Goal: Task Accomplishment & Management: Use online tool/utility

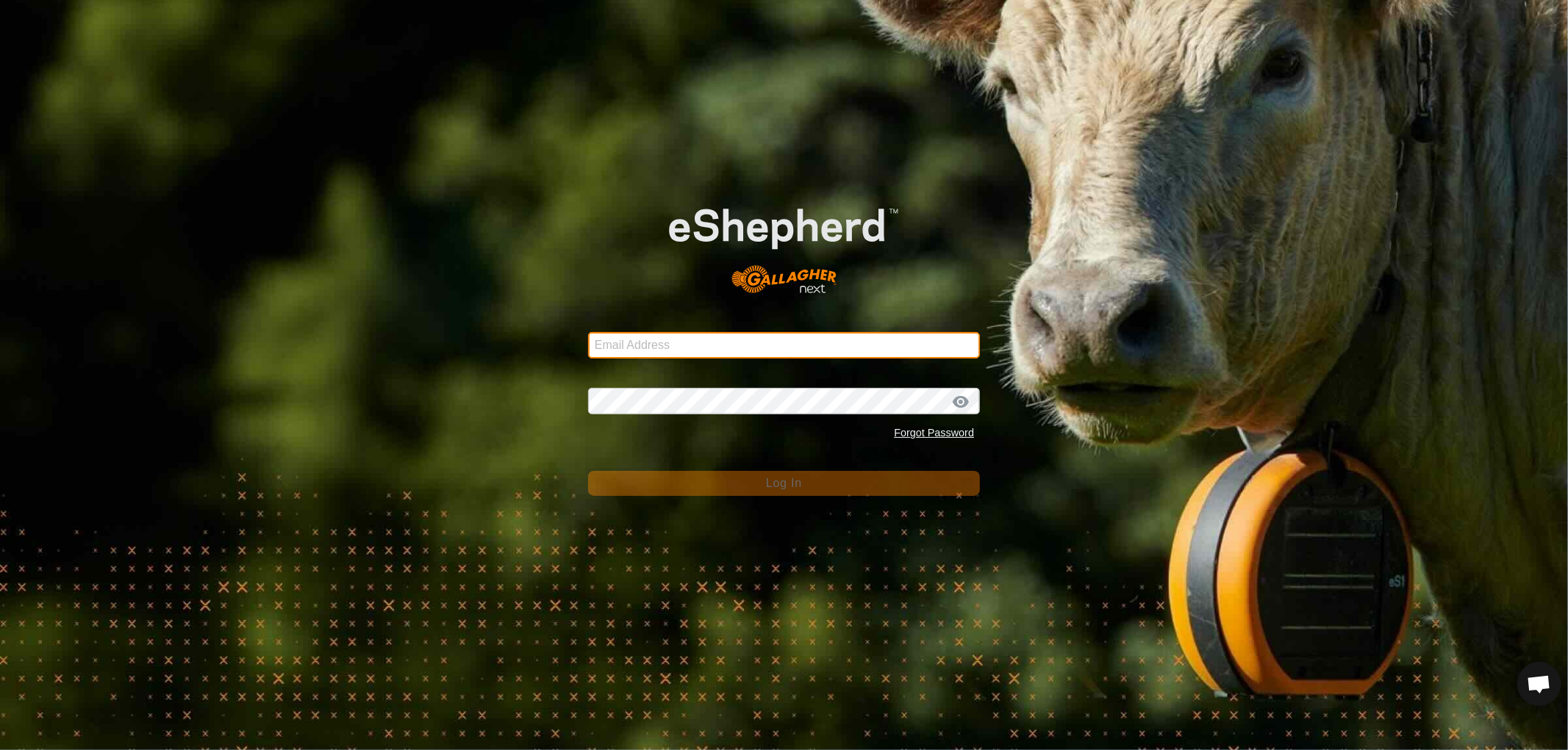
drag, startPoint x: 680, startPoint y: 350, endPoint x: 705, endPoint y: 350, distance: 25.0
click at [682, 350] on input "Email Address" at bounding box center [784, 345] width 391 height 27
type input "nickkunec@gmail.com"
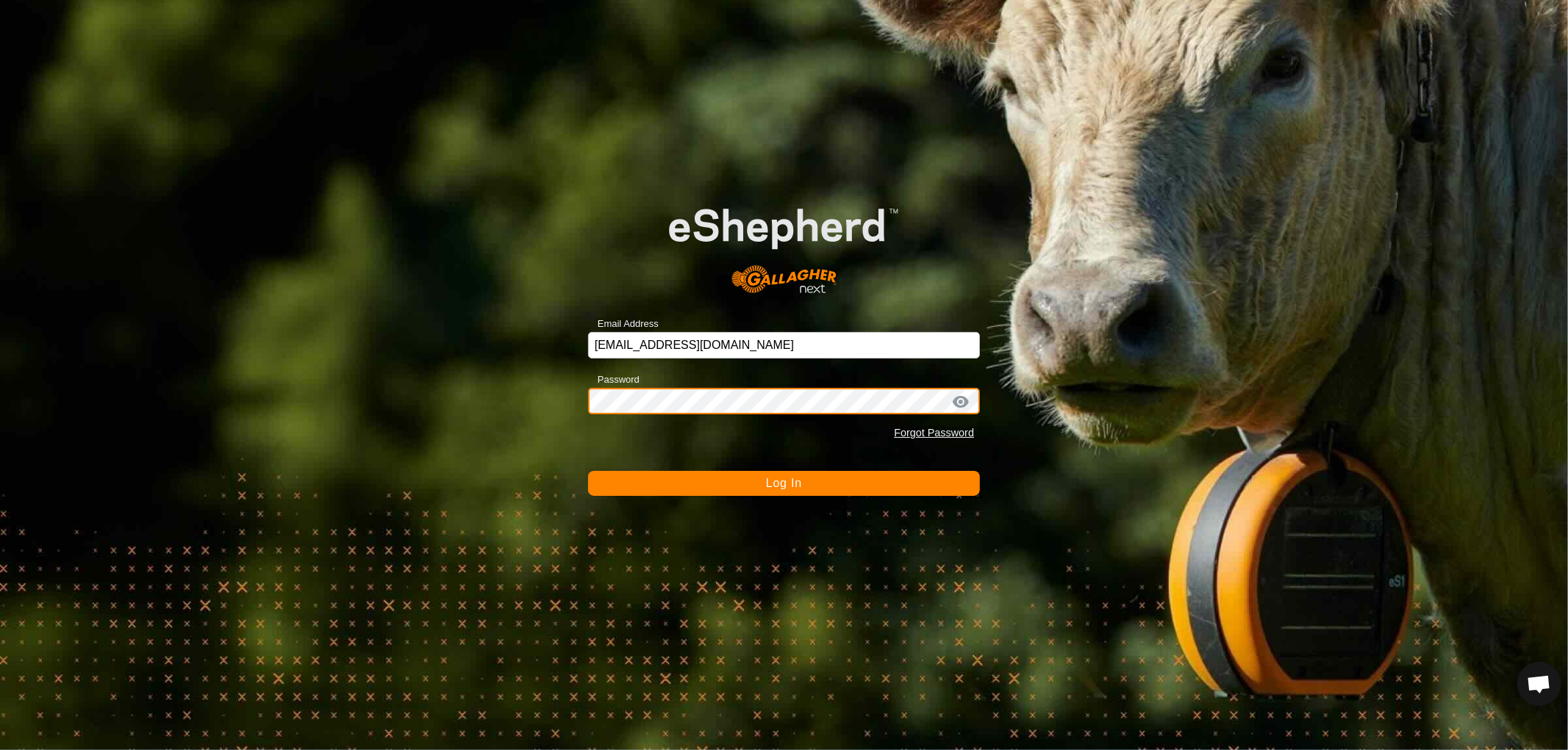
click at [588, 471] on button "Log In" at bounding box center [784, 483] width 391 height 25
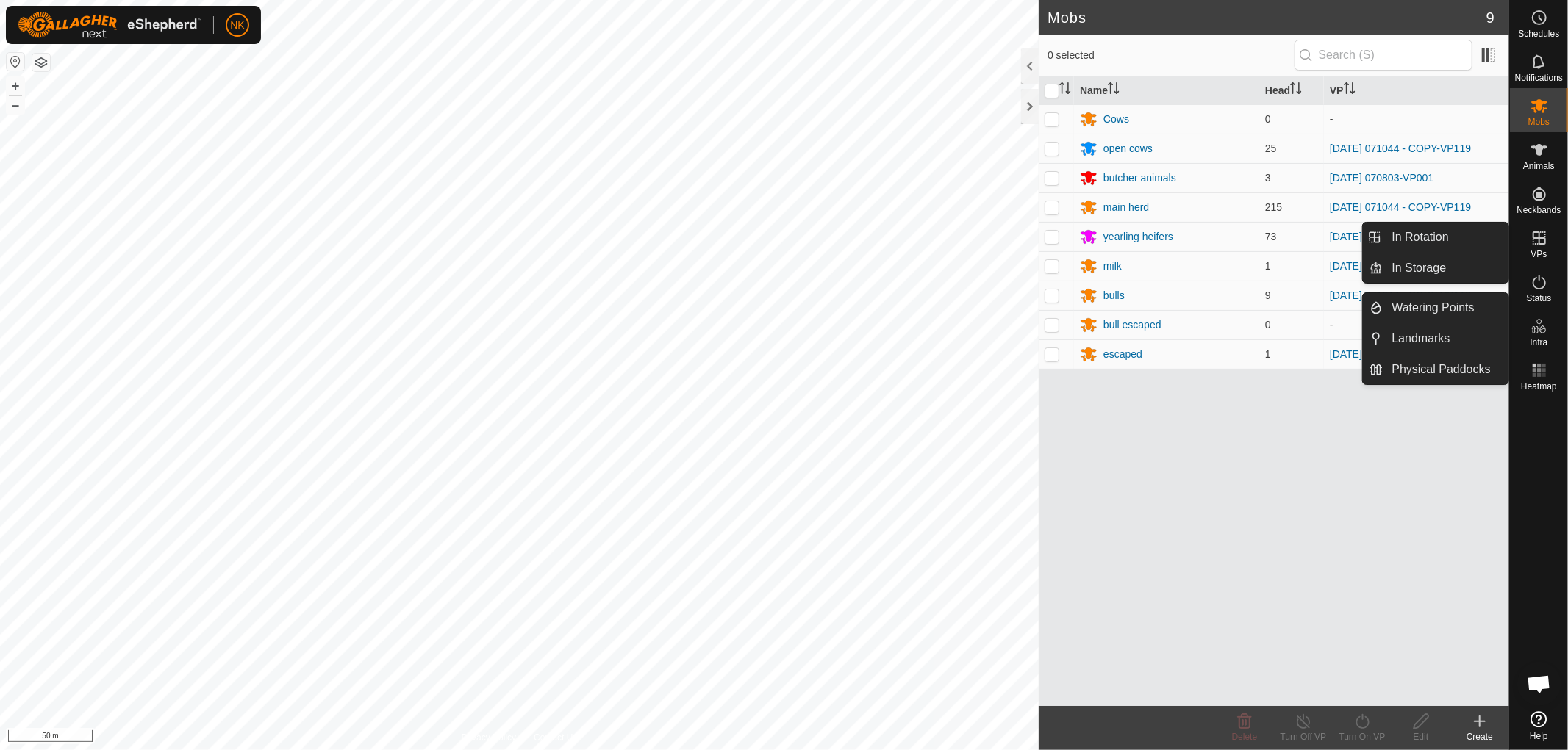
click at [1540, 230] on icon at bounding box center [1540, 238] width 18 height 18
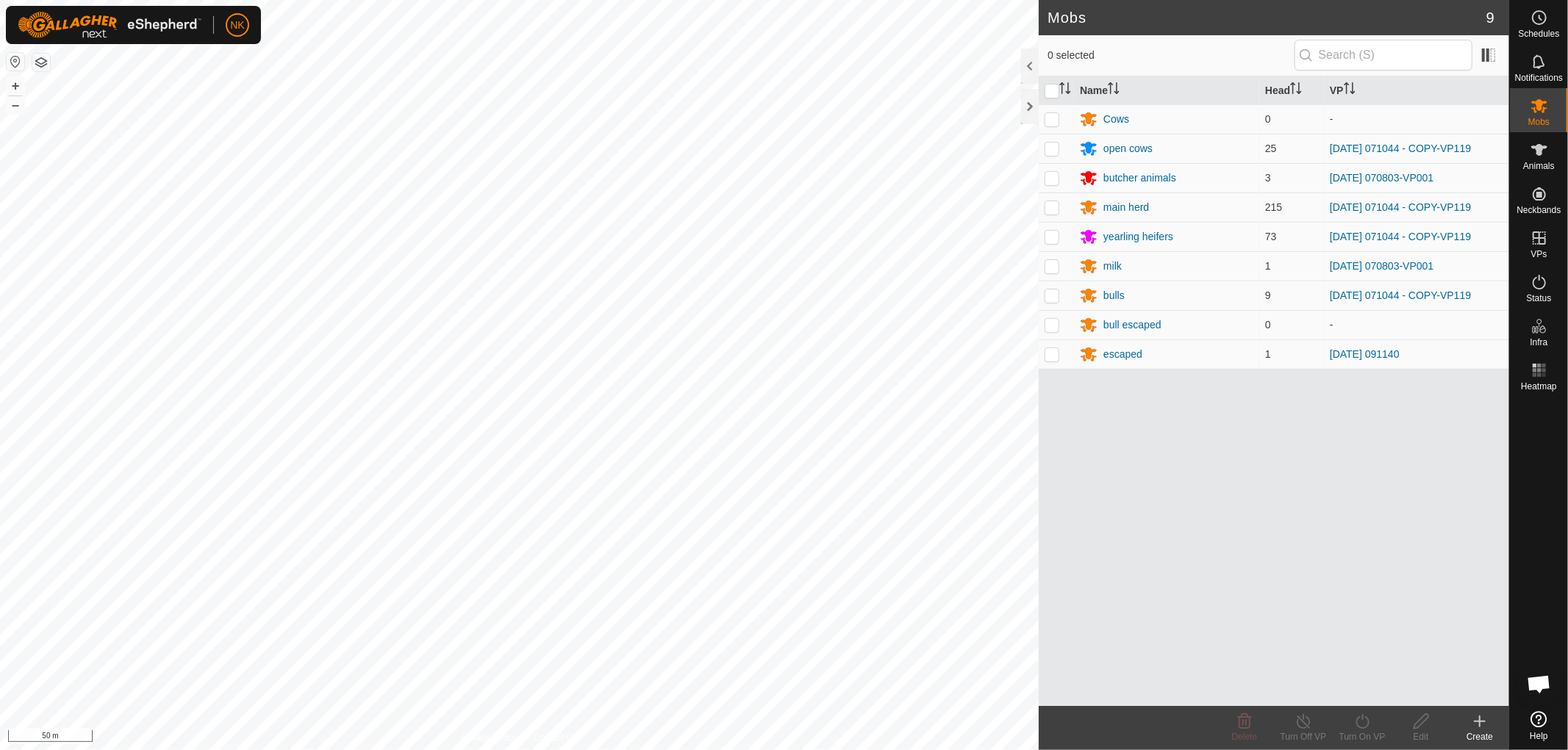
click at [1509, 749] on p-menu "In Rotation In Storage" at bounding box center [1509, 750] width 0 height 0
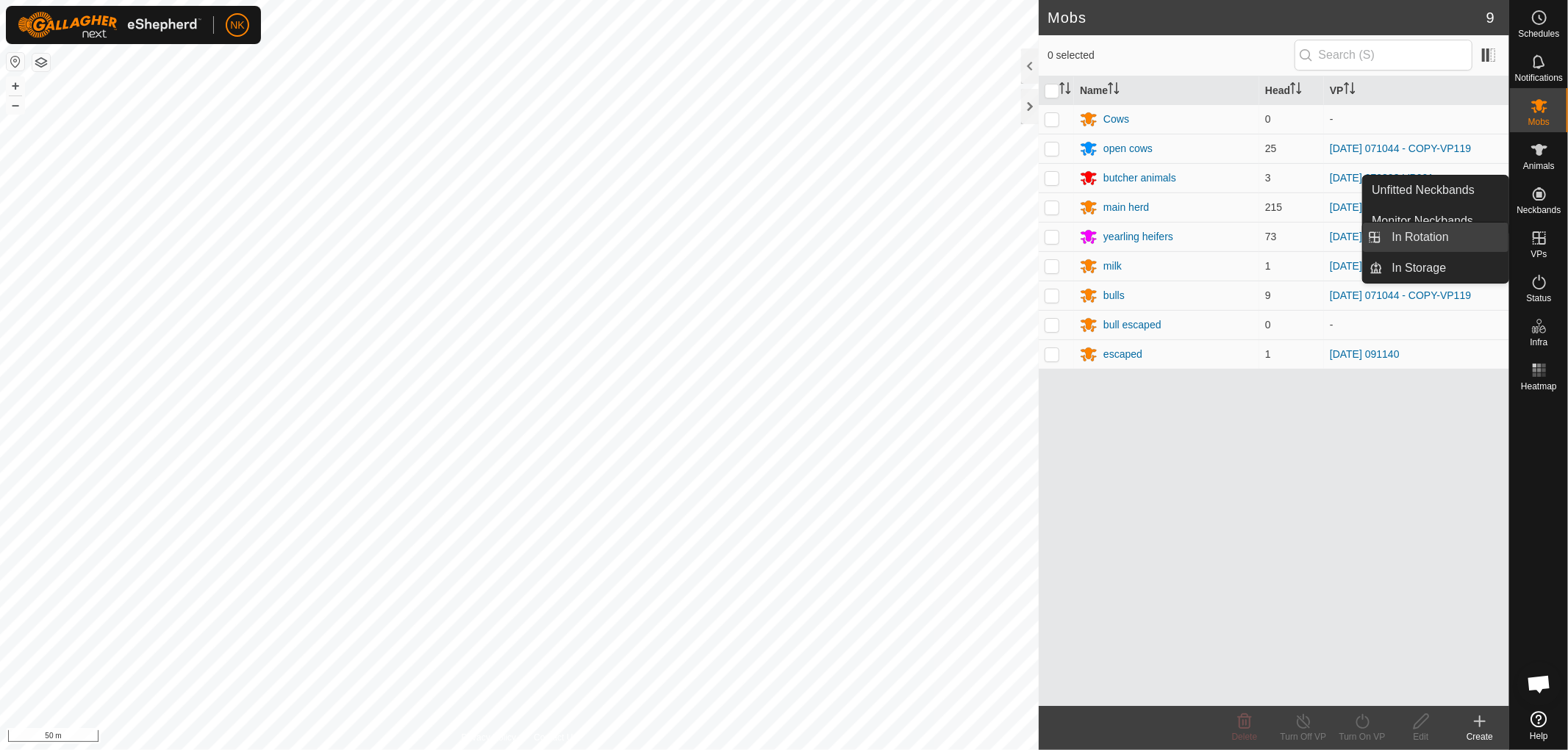
click at [1439, 239] on link "In Rotation" at bounding box center [1446, 238] width 125 height 29
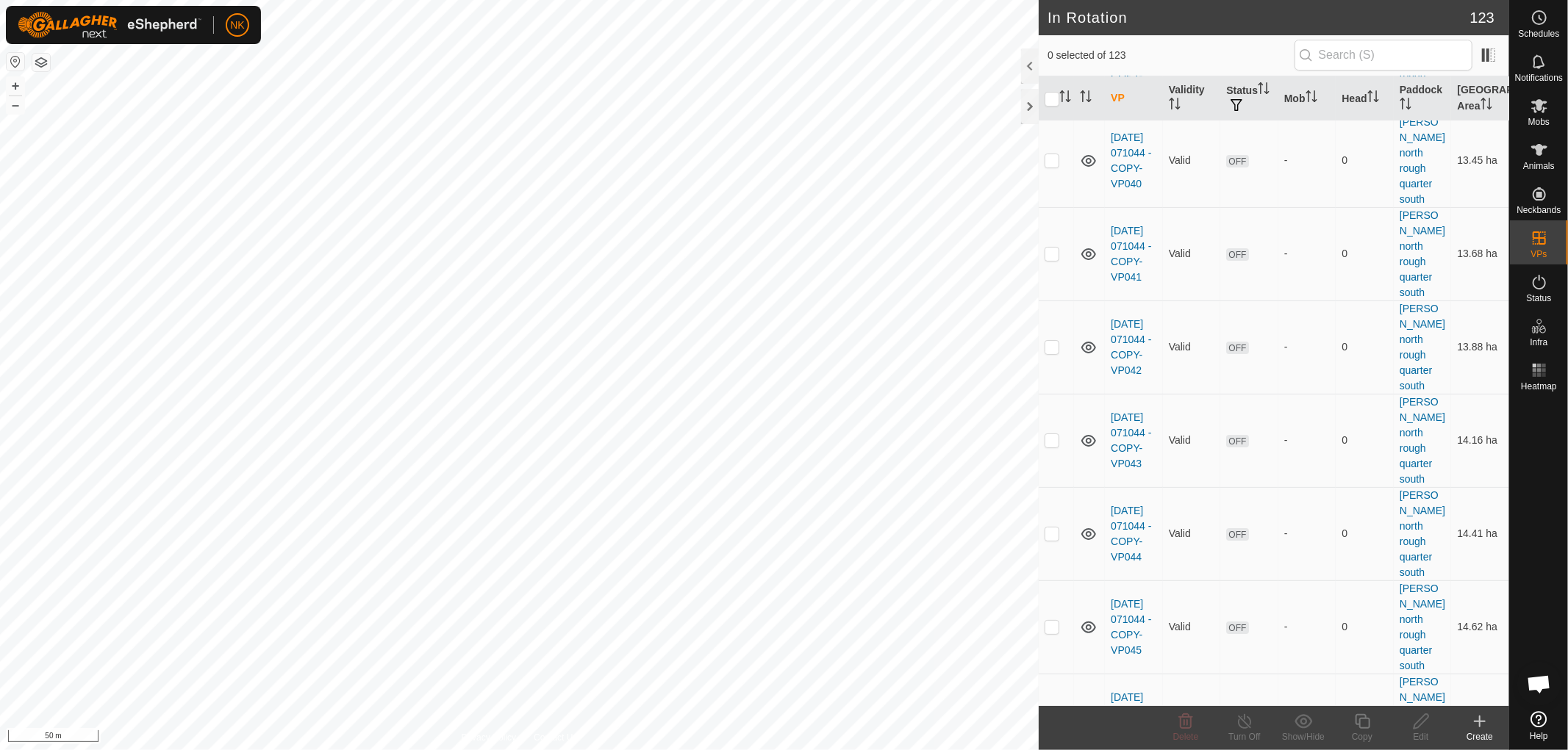
scroll to position [9070, 0]
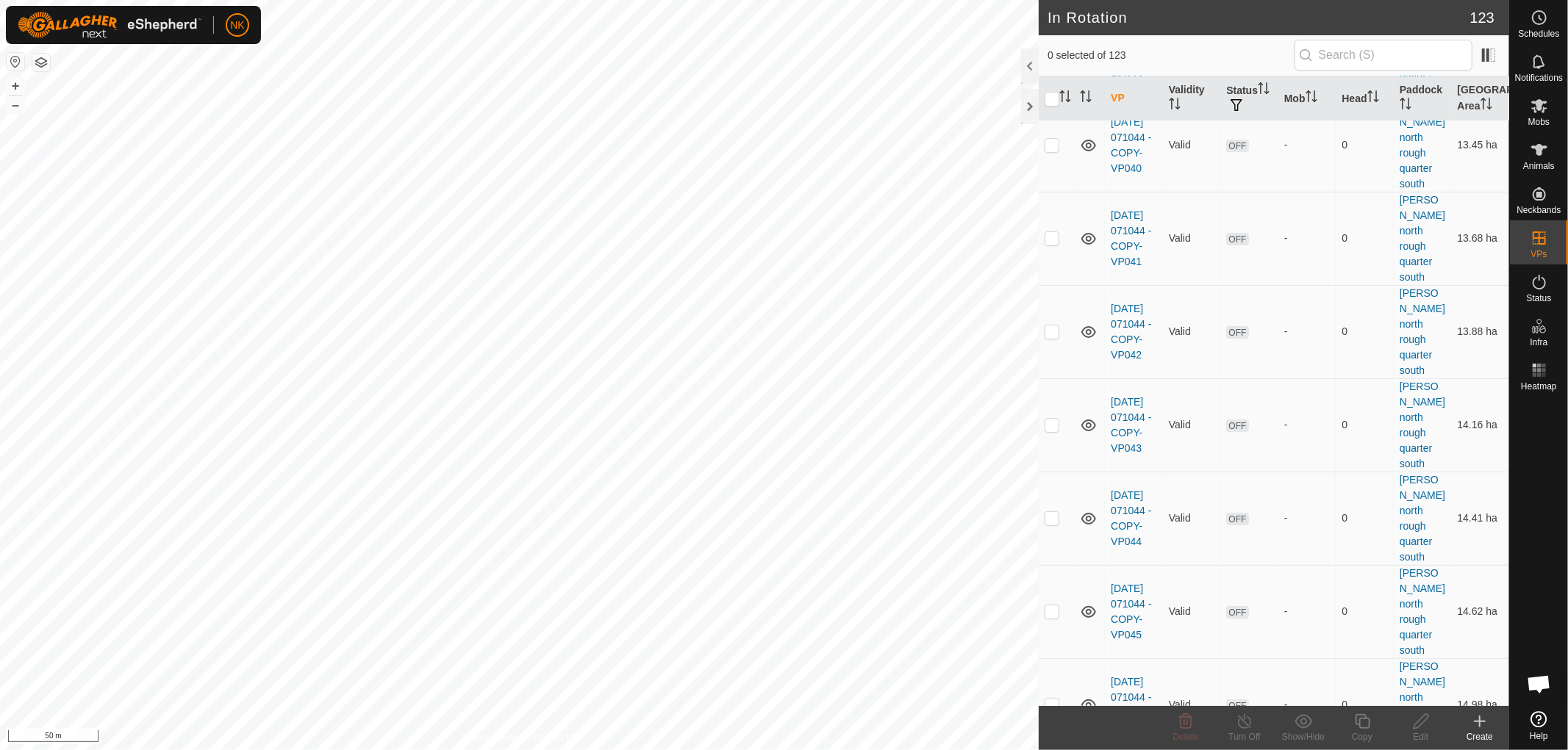
checkbox input "true"
click at [1368, 726] on icon at bounding box center [1362, 722] width 19 height 18
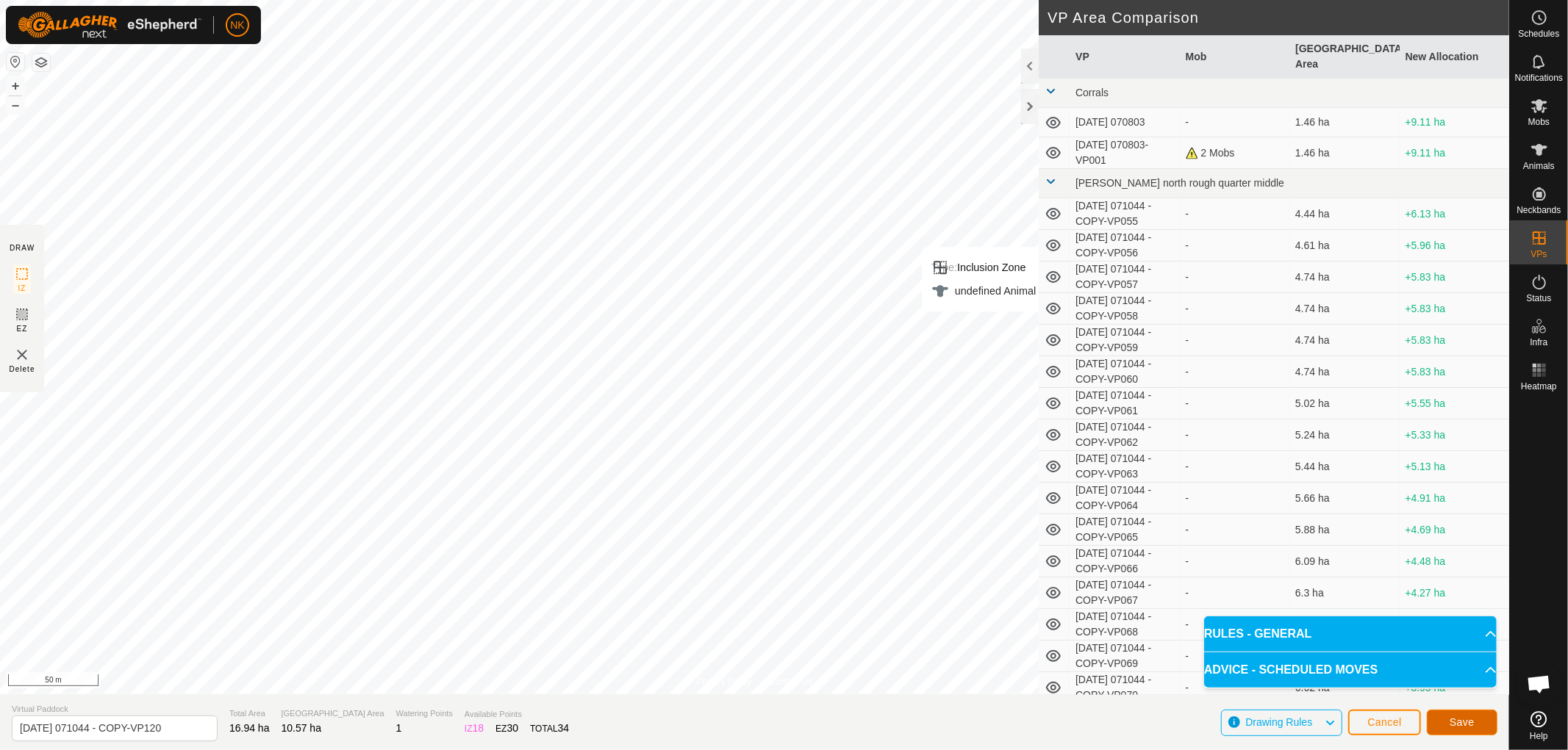
click at [1450, 717] on span "Save" at bounding box center [1461, 722] width 25 height 11
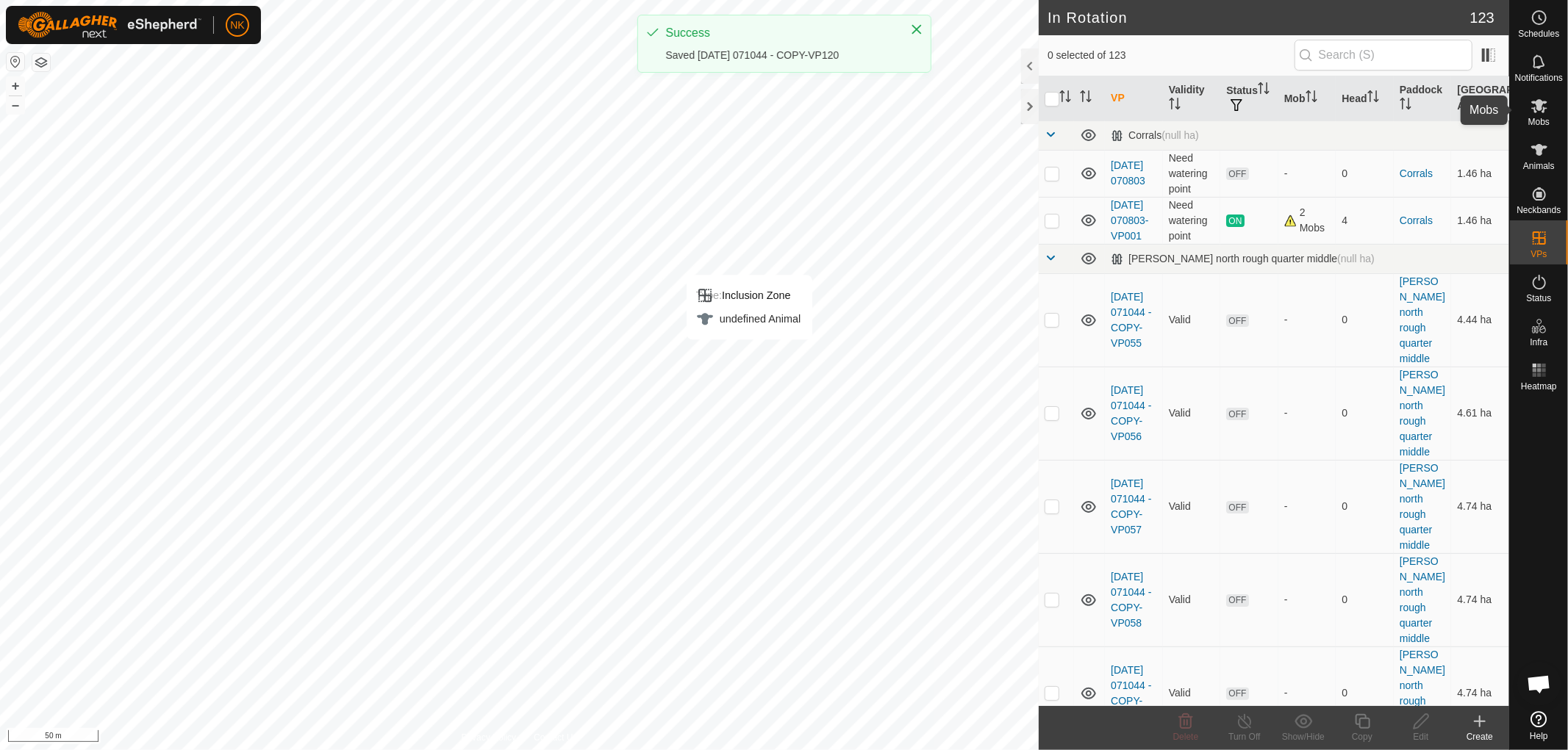
click at [1533, 118] on span "Mobs" at bounding box center [1539, 122] width 21 height 9
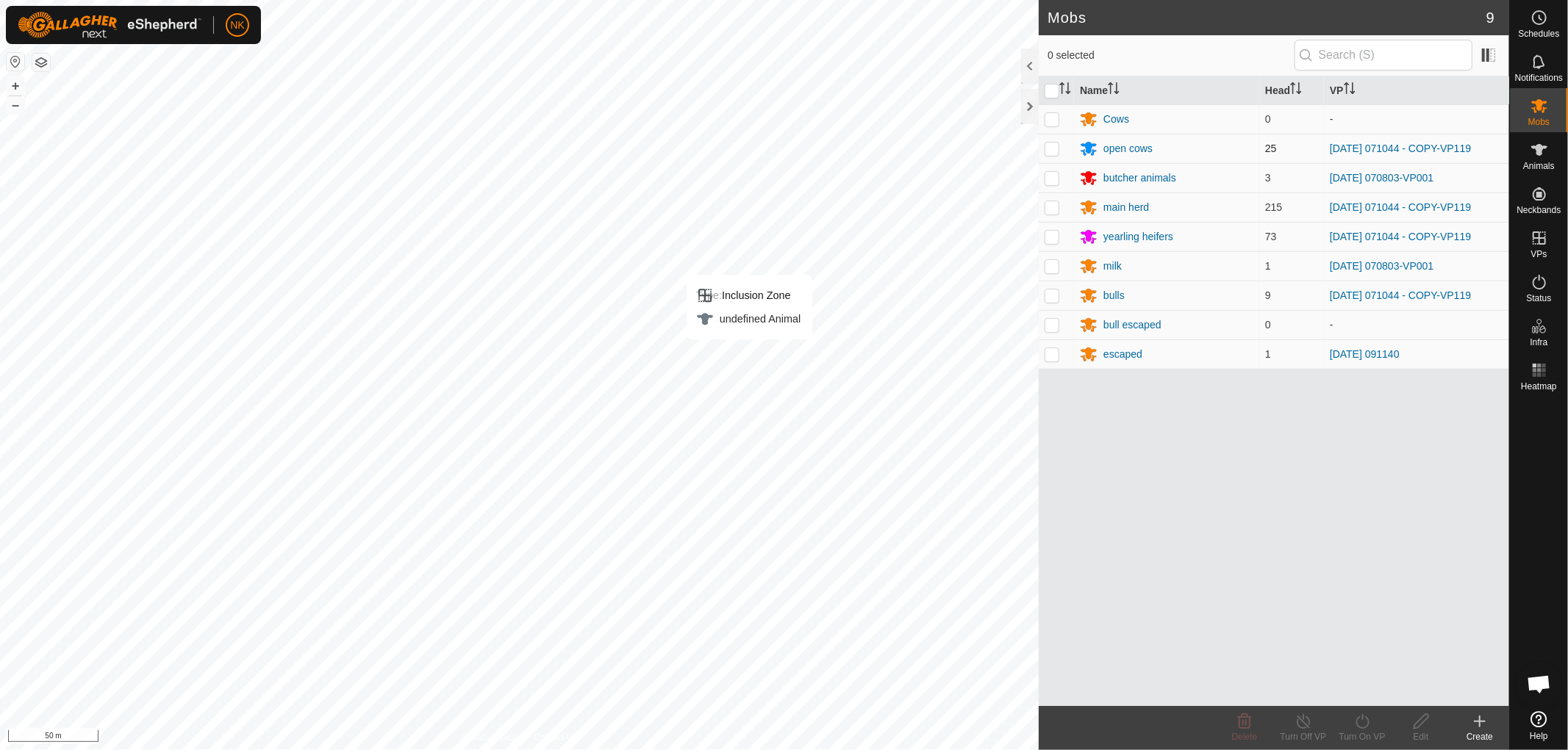
click at [1053, 142] on p-checkbox at bounding box center [1052, 148] width 15 height 11
checkbox input "true"
click at [1045, 211] on p-checkbox at bounding box center [1052, 207] width 15 height 11
checkbox input "true"
click at [1054, 240] on p-checkbox at bounding box center [1052, 237] width 15 height 11
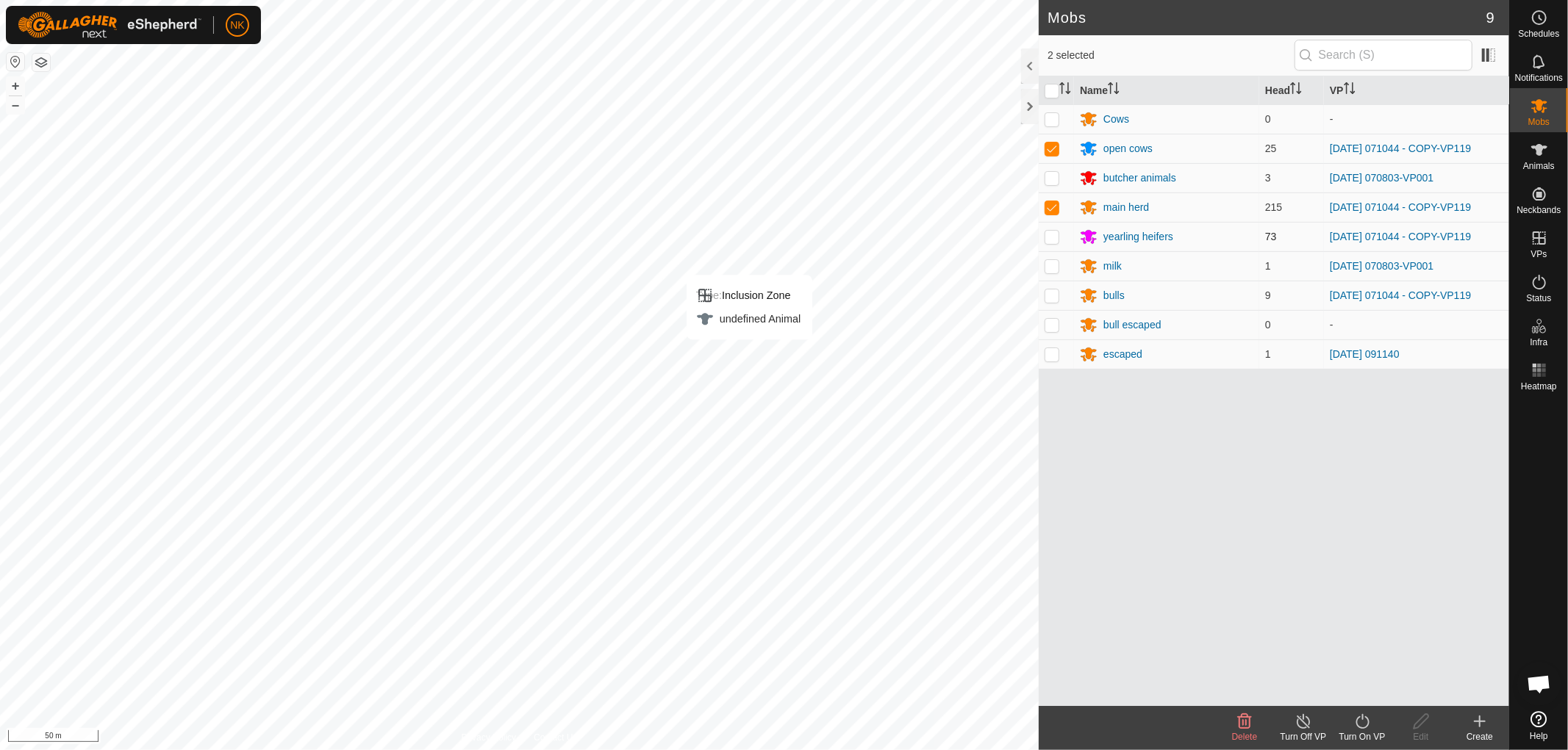
checkbox input "true"
click at [1055, 301] on p-tablecheckbox at bounding box center [1052, 295] width 15 height 11
checkbox input "true"
click at [1356, 724] on icon at bounding box center [1362, 722] width 19 height 18
click at [1347, 694] on link "Now" at bounding box center [1406, 689] width 146 height 29
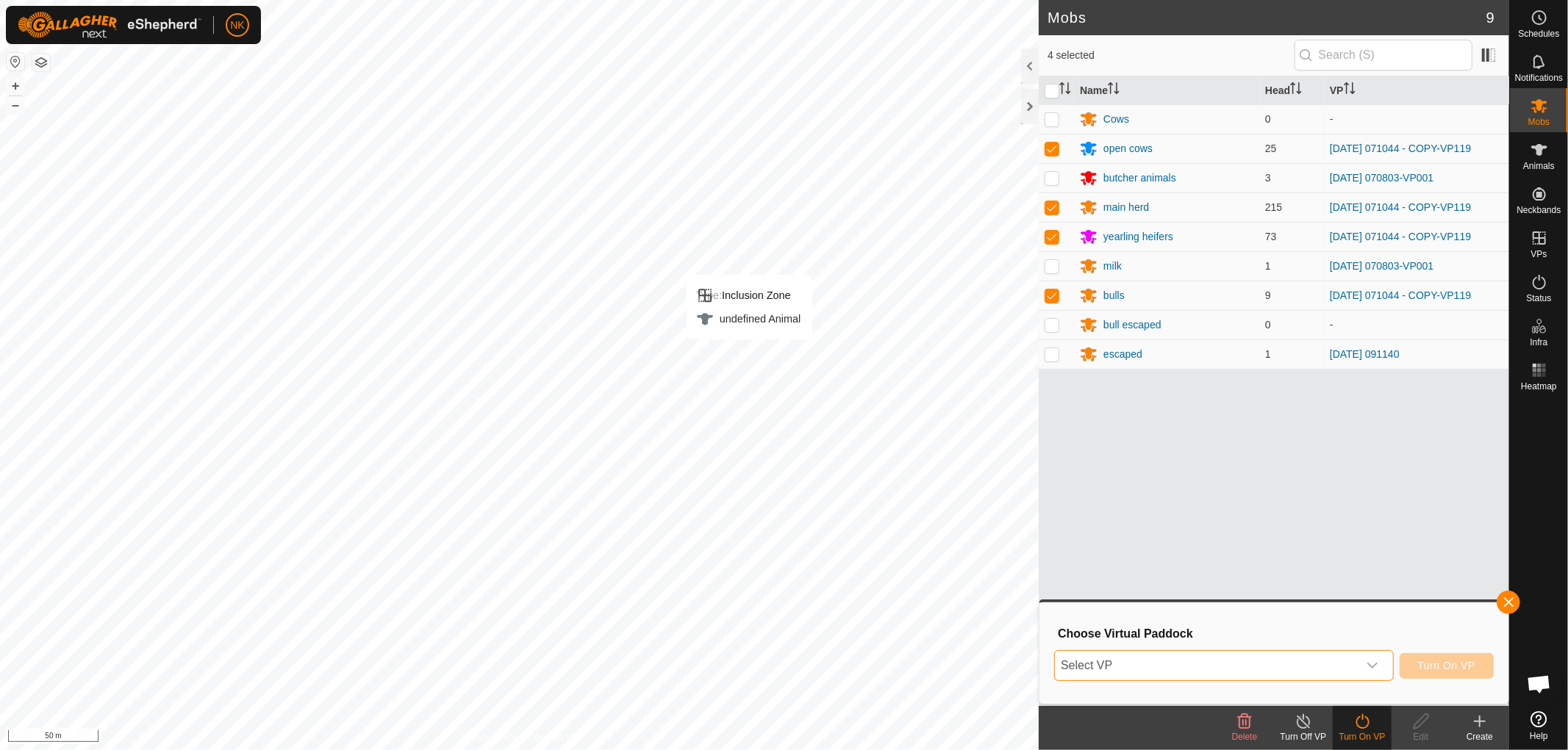
click at [1296, 669] on span "Select VP" at bounding box center [1206, 665] width 303 height 29
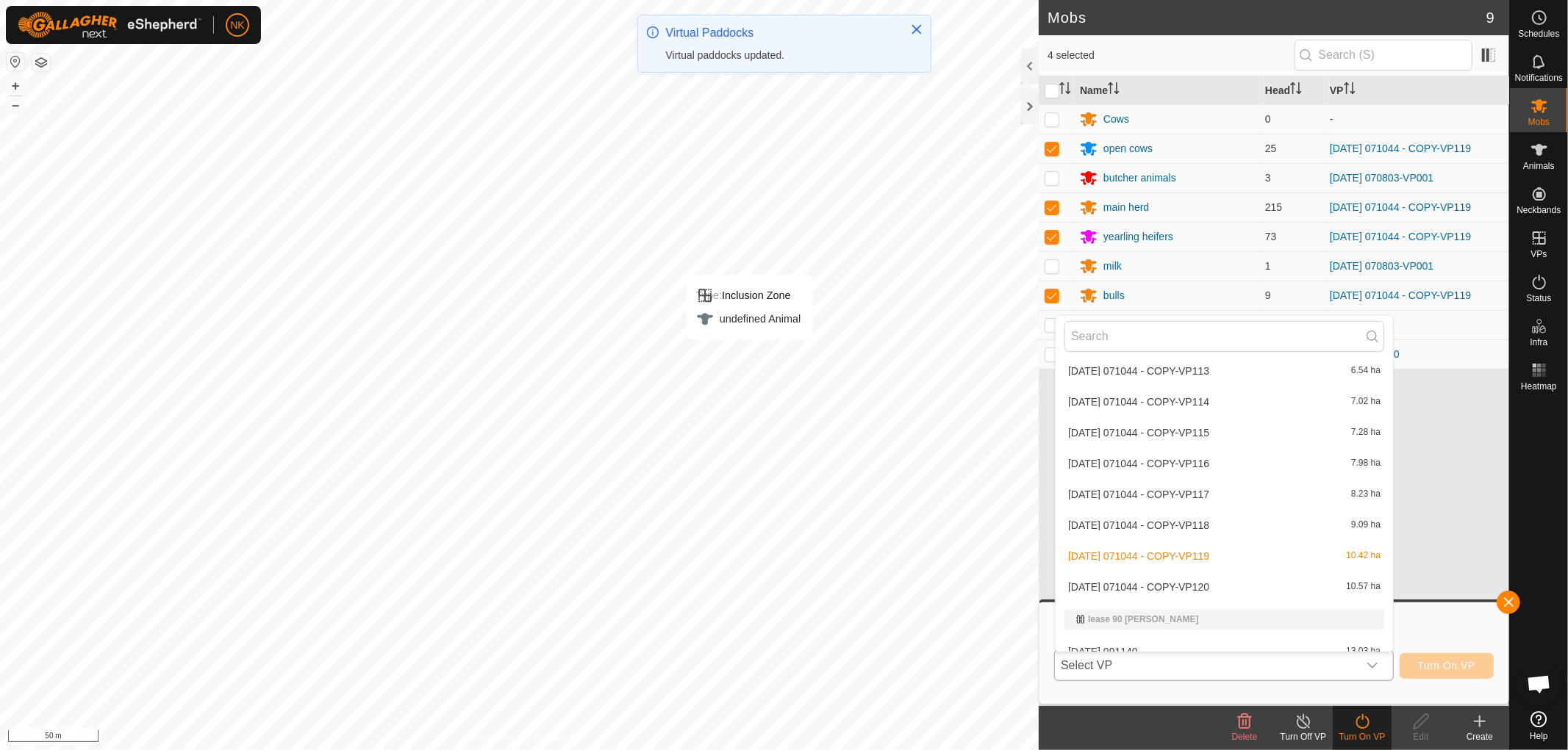
scroll to position [3697, 0]
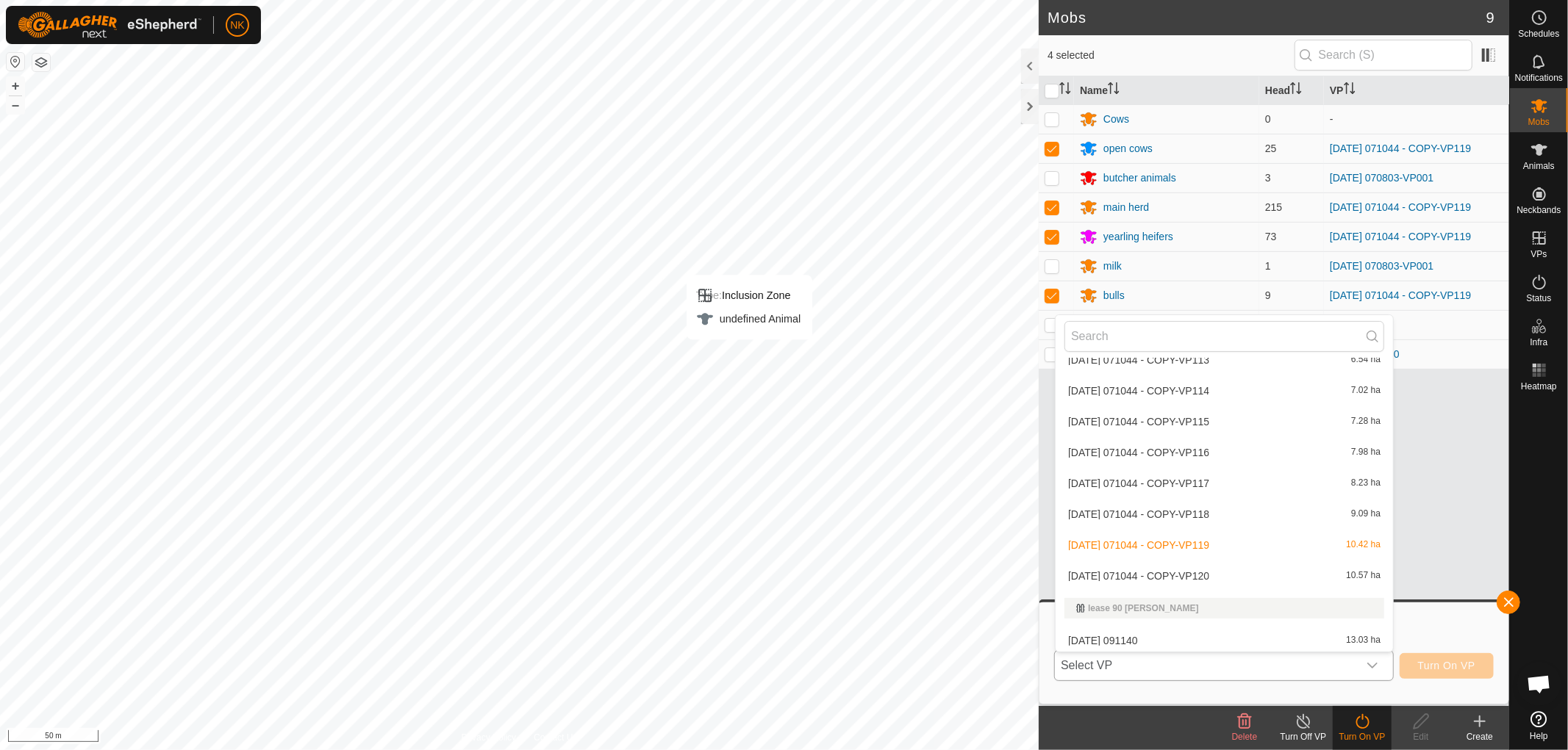
click at [1195, 572] on li "2025-08-13 071044 - COPY-VP120 10.57 ha" at bounding box center [1224, 576] width 338 height 29
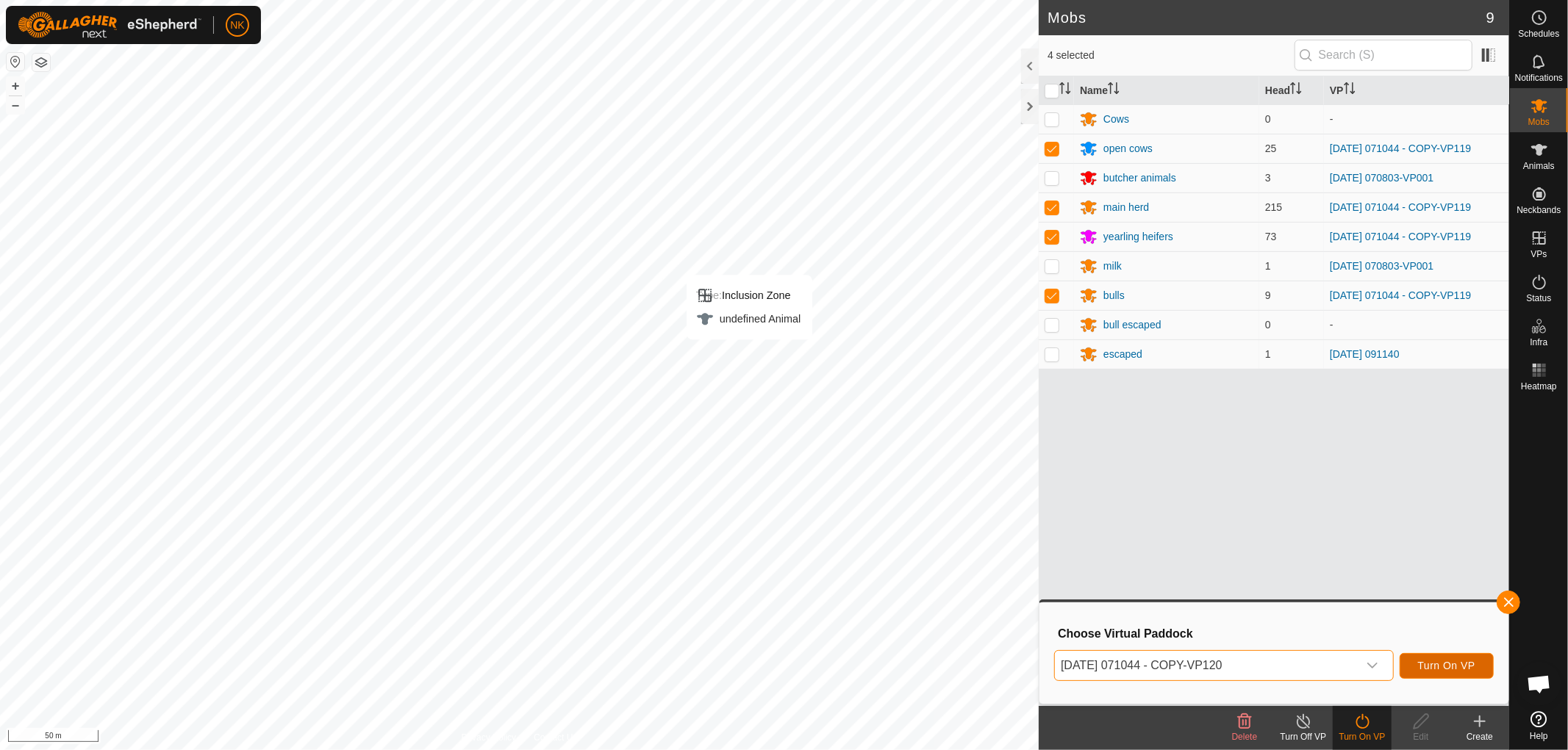
click at [1474, 677] on button "Turn On VP" at bounding box center [1447, 666] width 94 height 26
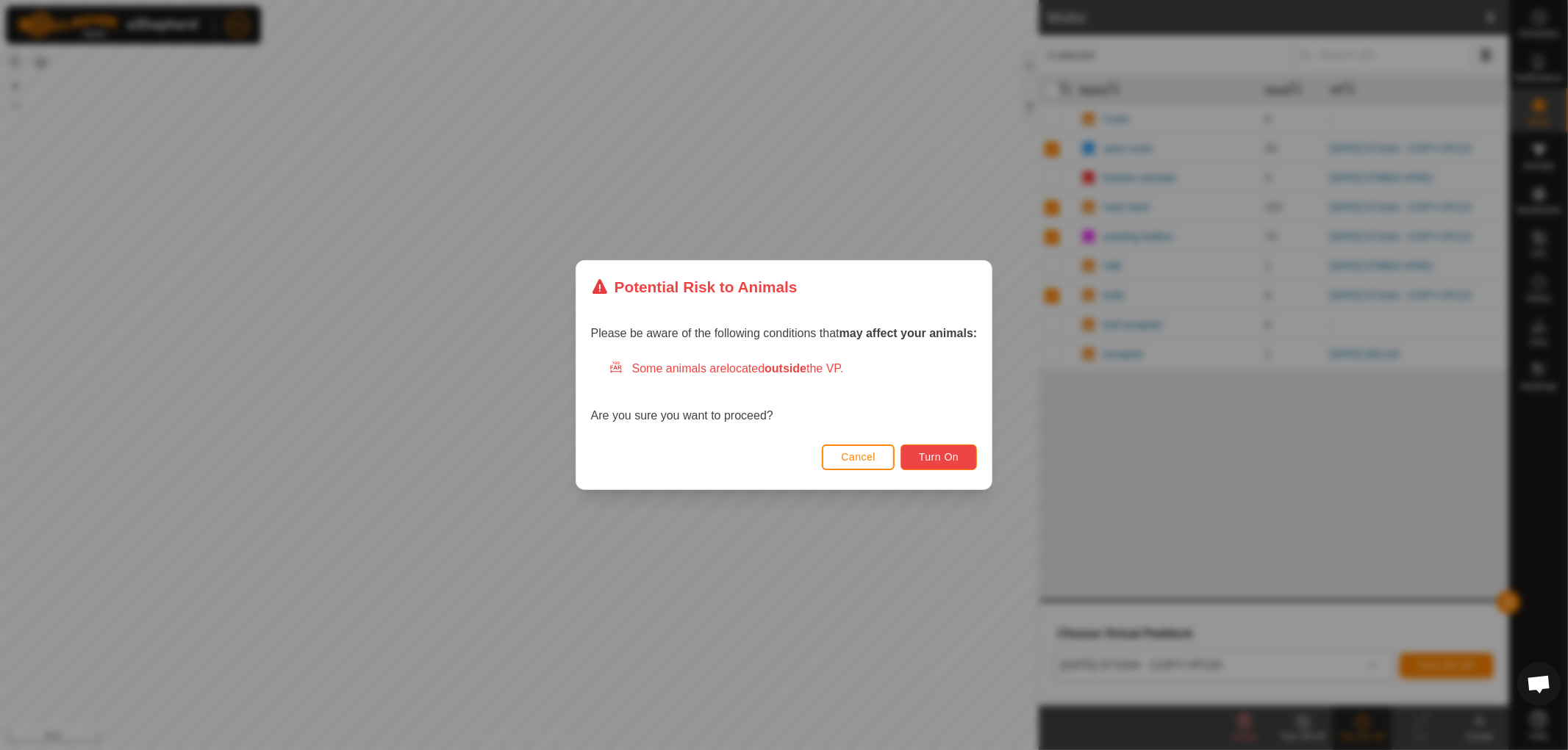
click at [916, 454] on button "Turn On" at bounding box center [939, 458] width 76 height 26
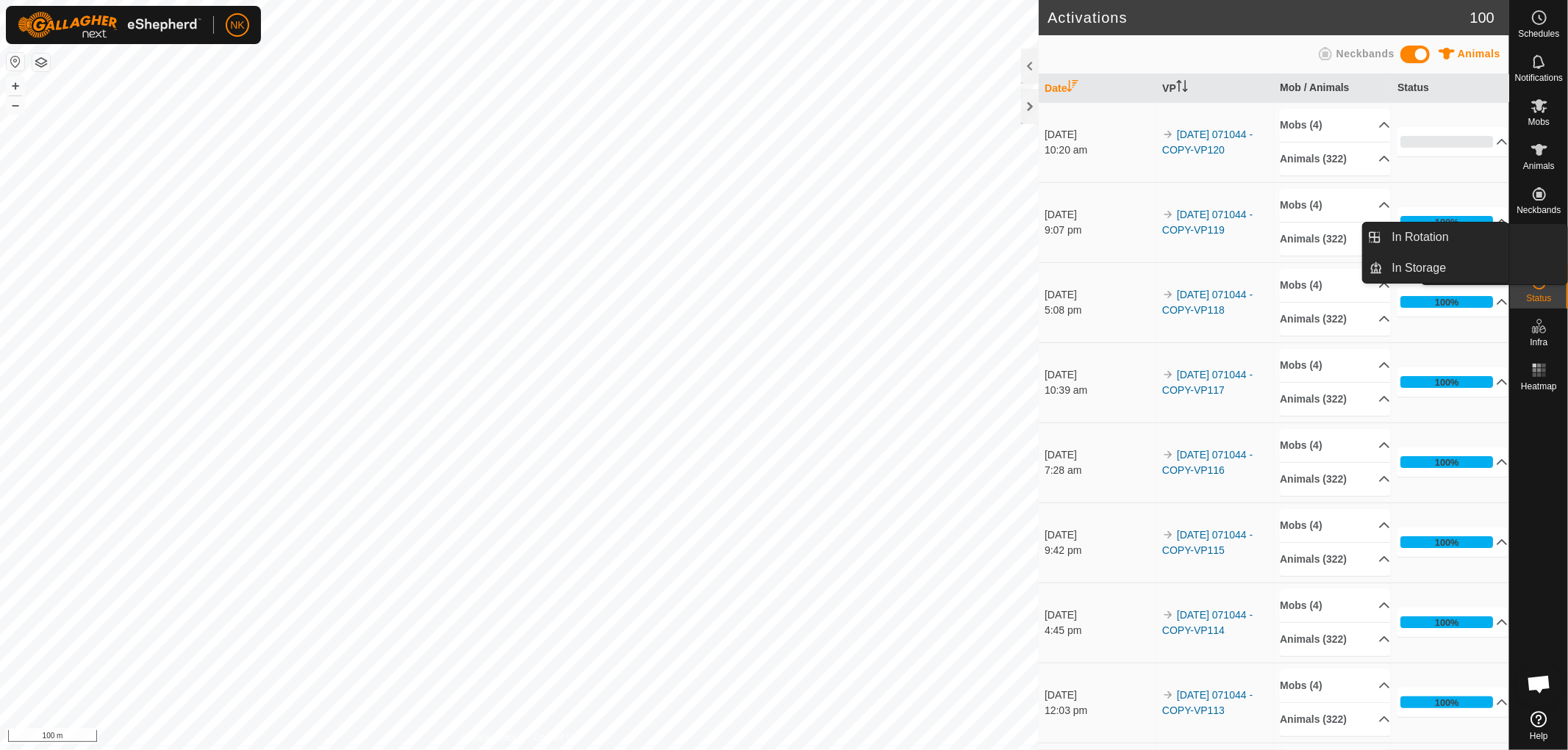
click at [1546, 246] on link "In Rotation" at bounding box center [1505, 239] width 125 height 29
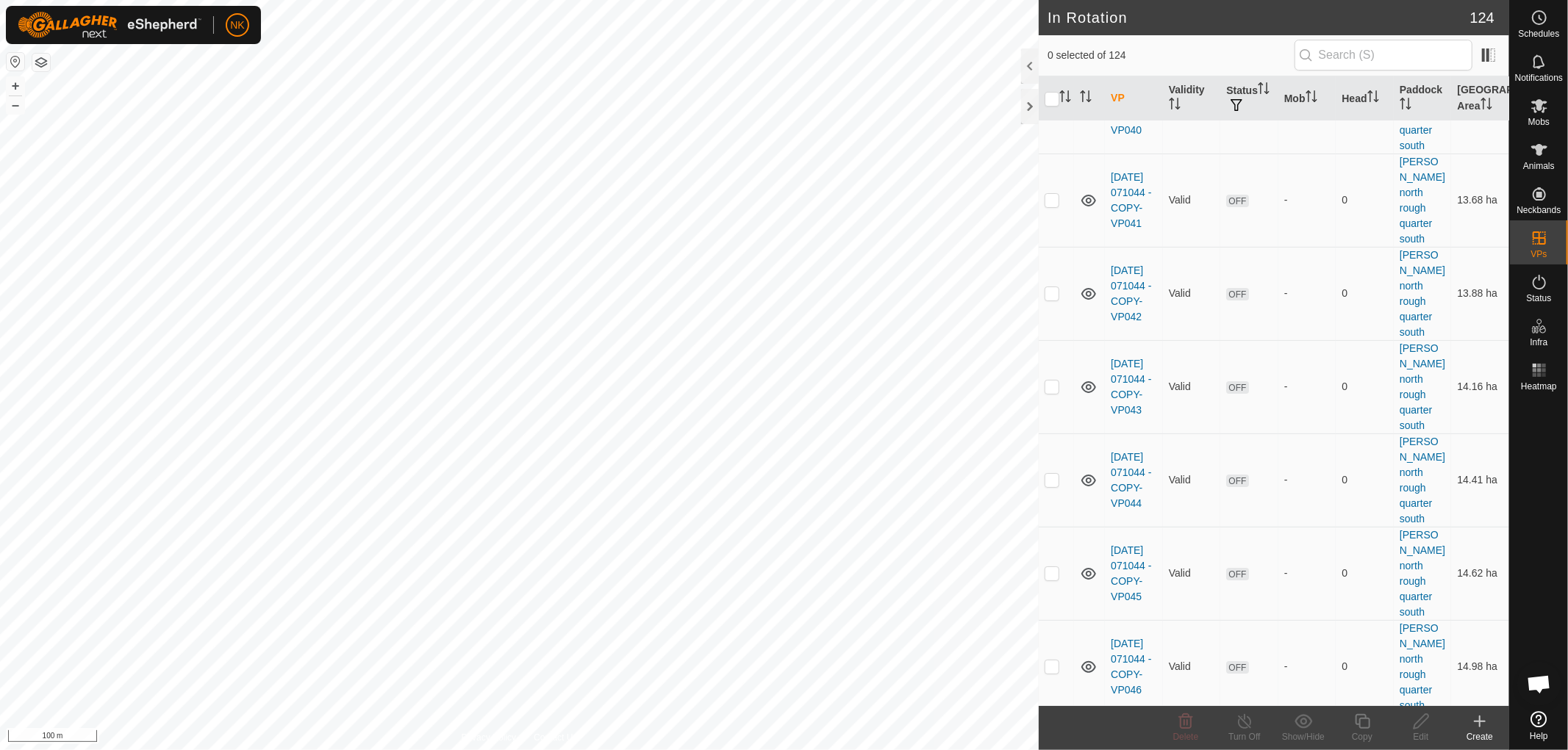
scroll to position [9149, 0]
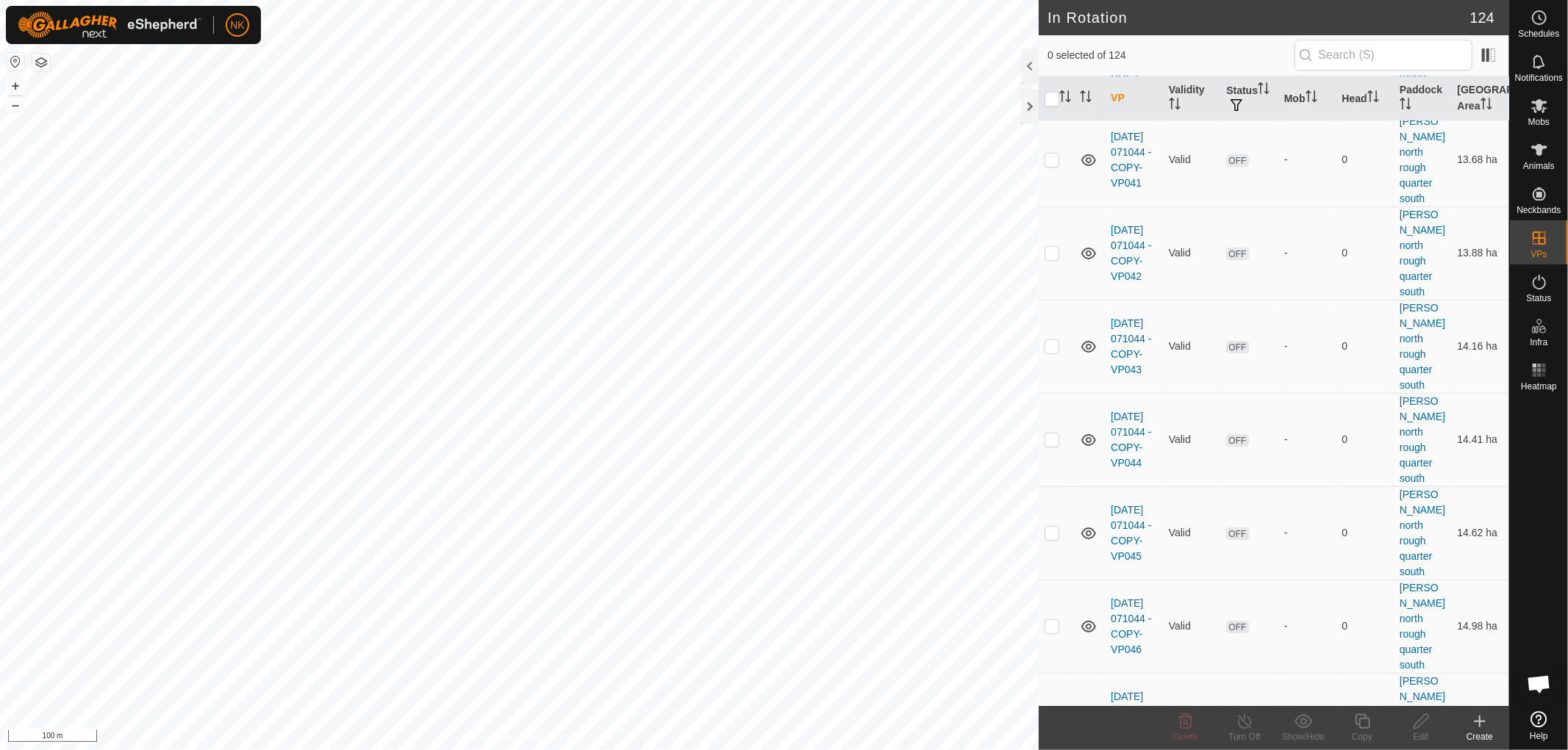
checkbox input "true"
click at [1357, 730] on div "Copy" at bounding box center [1362, 737] width 59 height 13
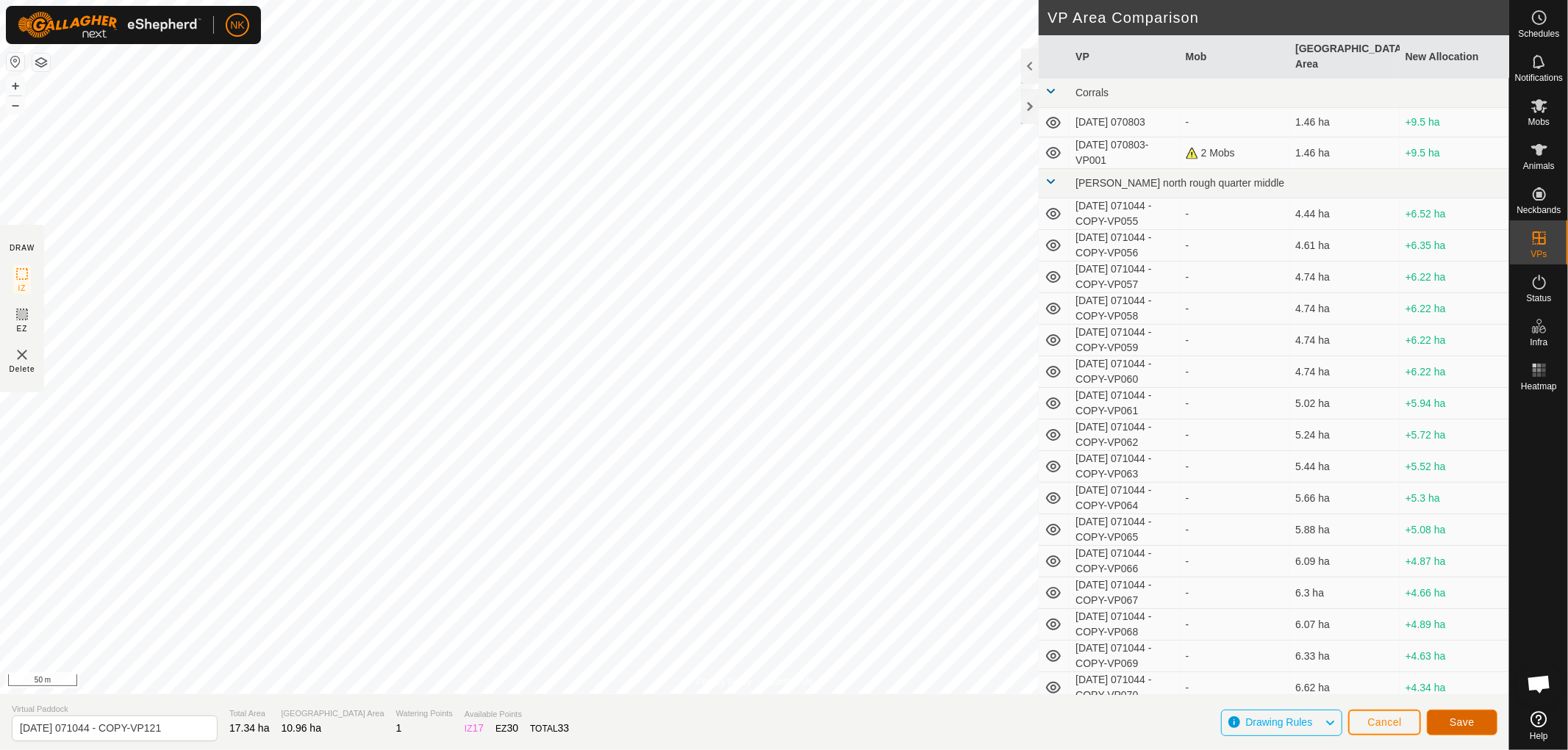
click at [1451, 718] on span "Save" at bounding box center [1461, 722] width 25 height 11
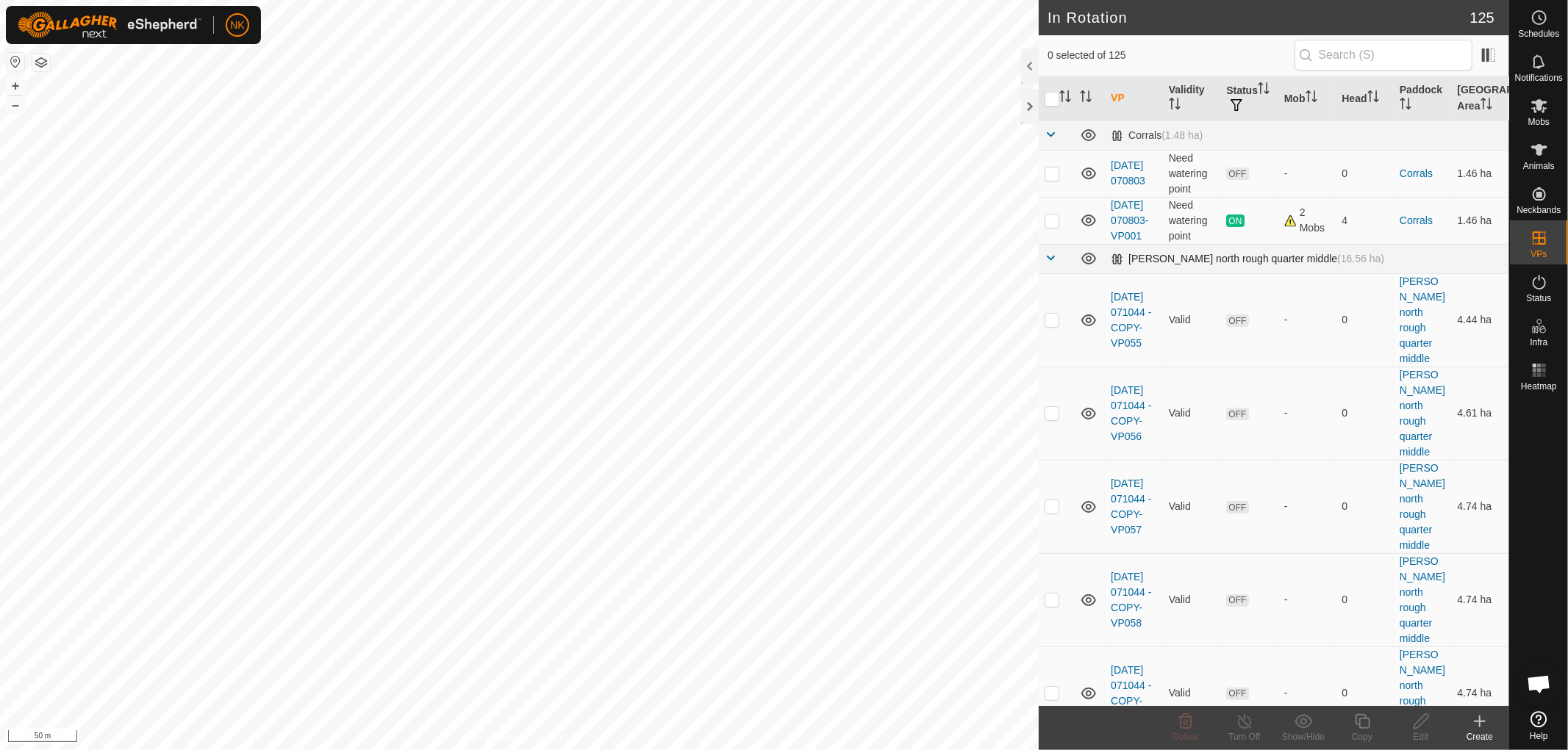
click at [1047, 264] on span at bounding box center [1050, 258] width 11 height 11
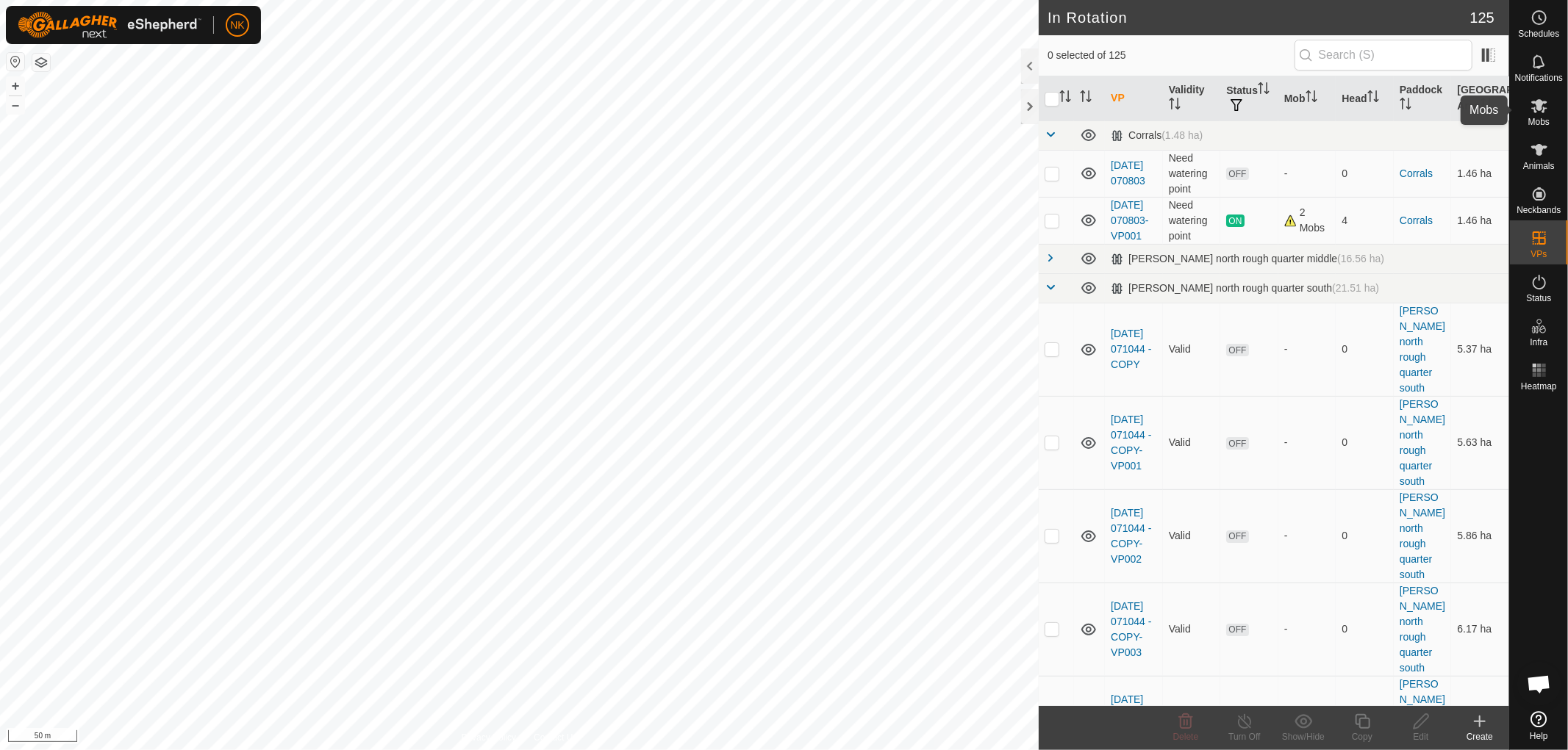
click at [1538, 111] on icon at bounding box center [1540, 106] width 18 height 18
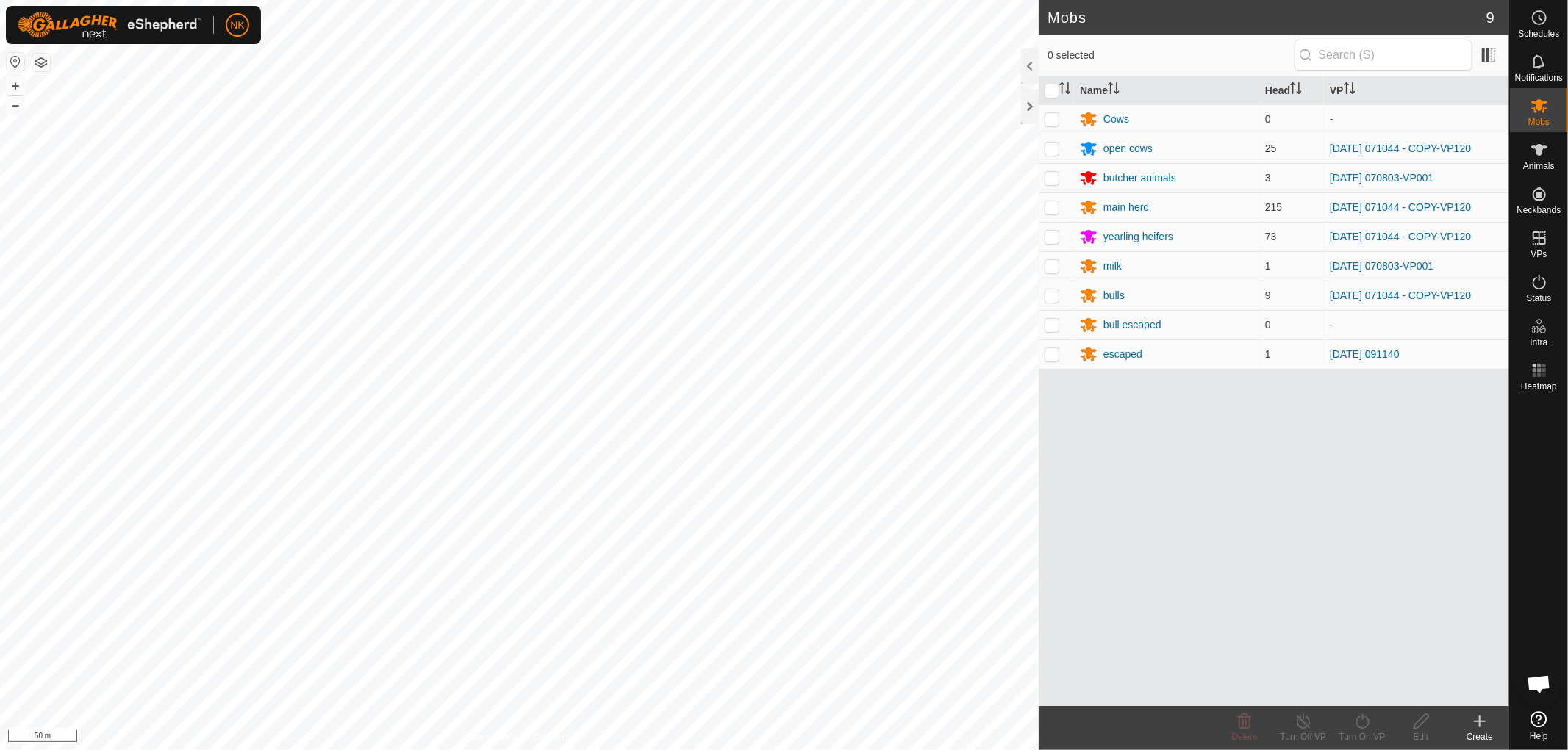
click at [1055, 151] on p-checkbox at bounding box center [1052, 148] width 15 height 11
checkbox input "true"
click at [1051, 172] on p-checkbox at bounding box center [1052, 177] width 15 height 11
click at [1049, 177] on p-checkbox at bounding box center [1052, 177] width 15 height 11
checkbox input "false"
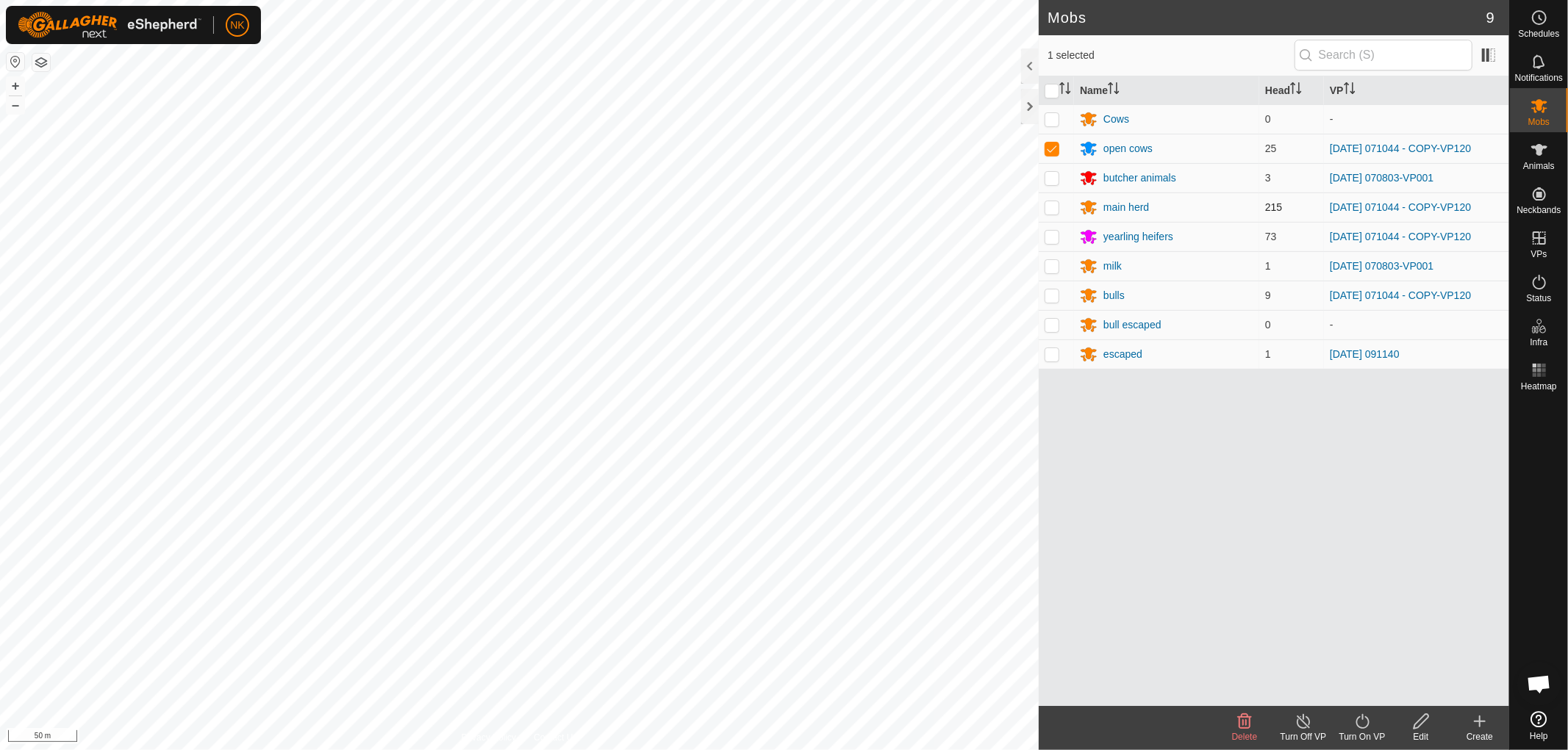
click at [1048, 202] on p-checkbox at bounding box center [1052, 207] width 15 height 11
checkbox input "true"
click at [1048, 236] on p-checkbox at bounding box center [1052, 237] width 15 height 11
checkbox input "true"
click at [1046, 297] on p-checkbox at bounding box center [1052, 295] width 15 height 11
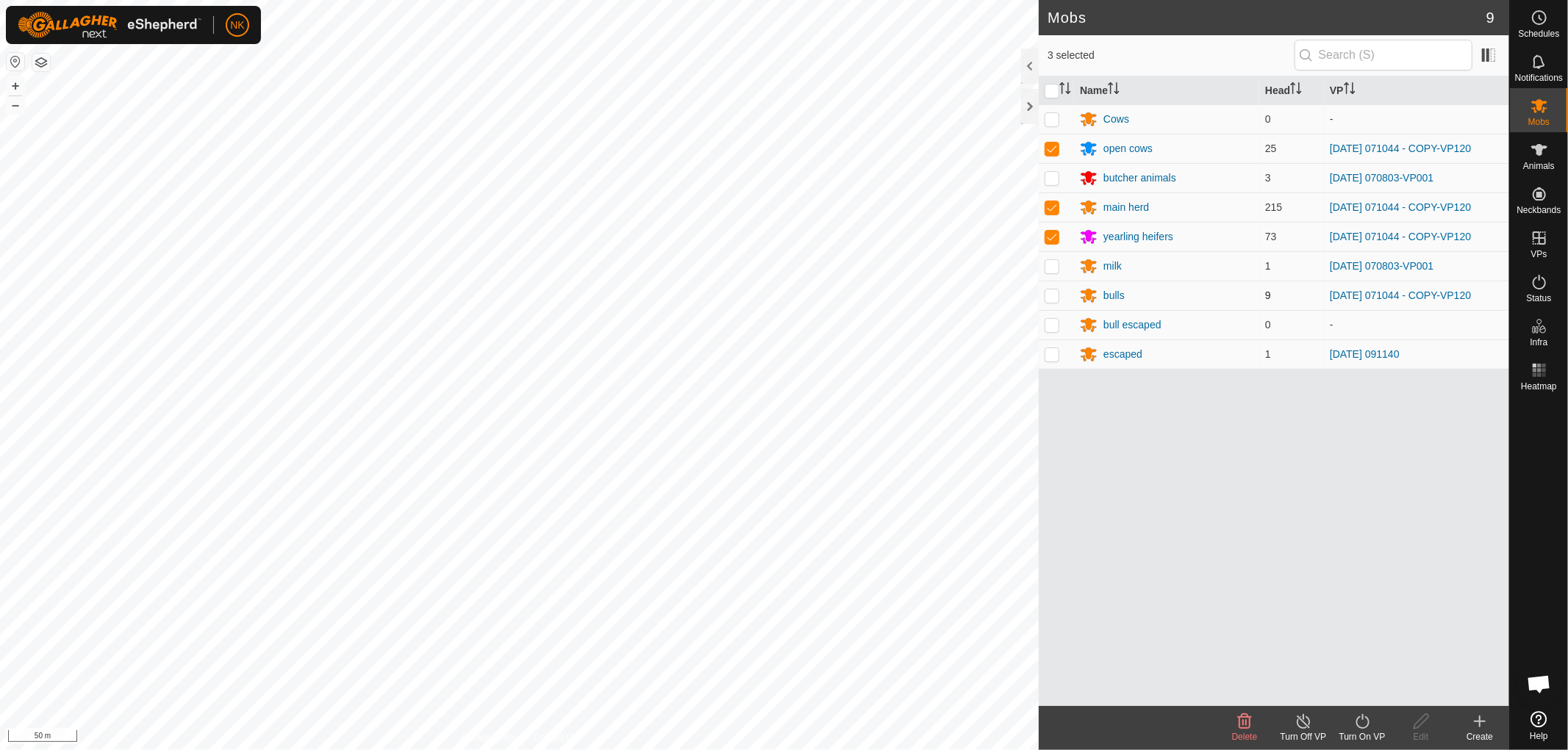
checkbox input "true"
click at [1358, 723] on icon at bounding box center [1362, 722] width 19 height 18
click at [1354, 686] on link "Now" at bounding box center [1406, 689] width 146 height 29
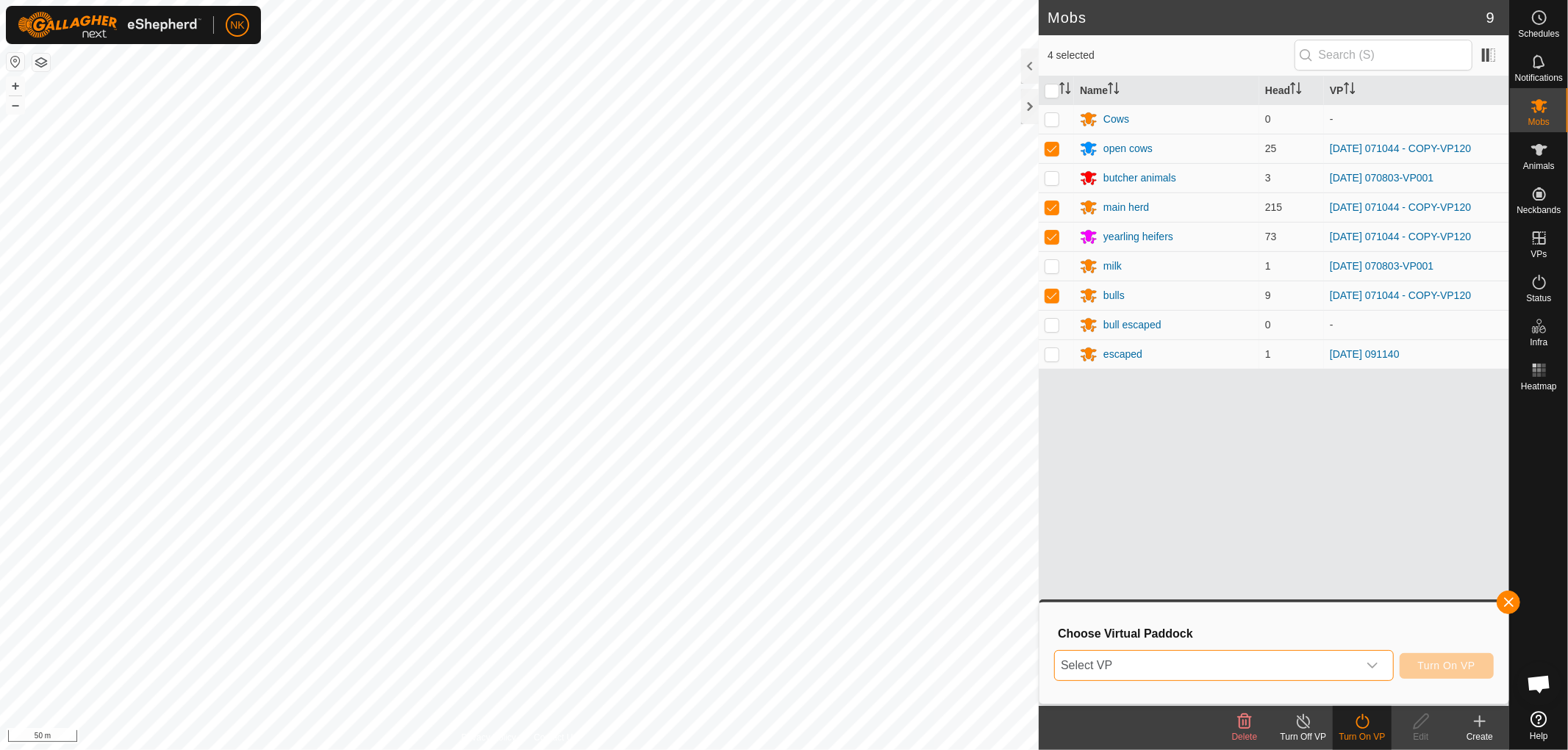
click at [1314, 671] on span "Select VP" at bounding box center [1206, 665] width 303 height 29
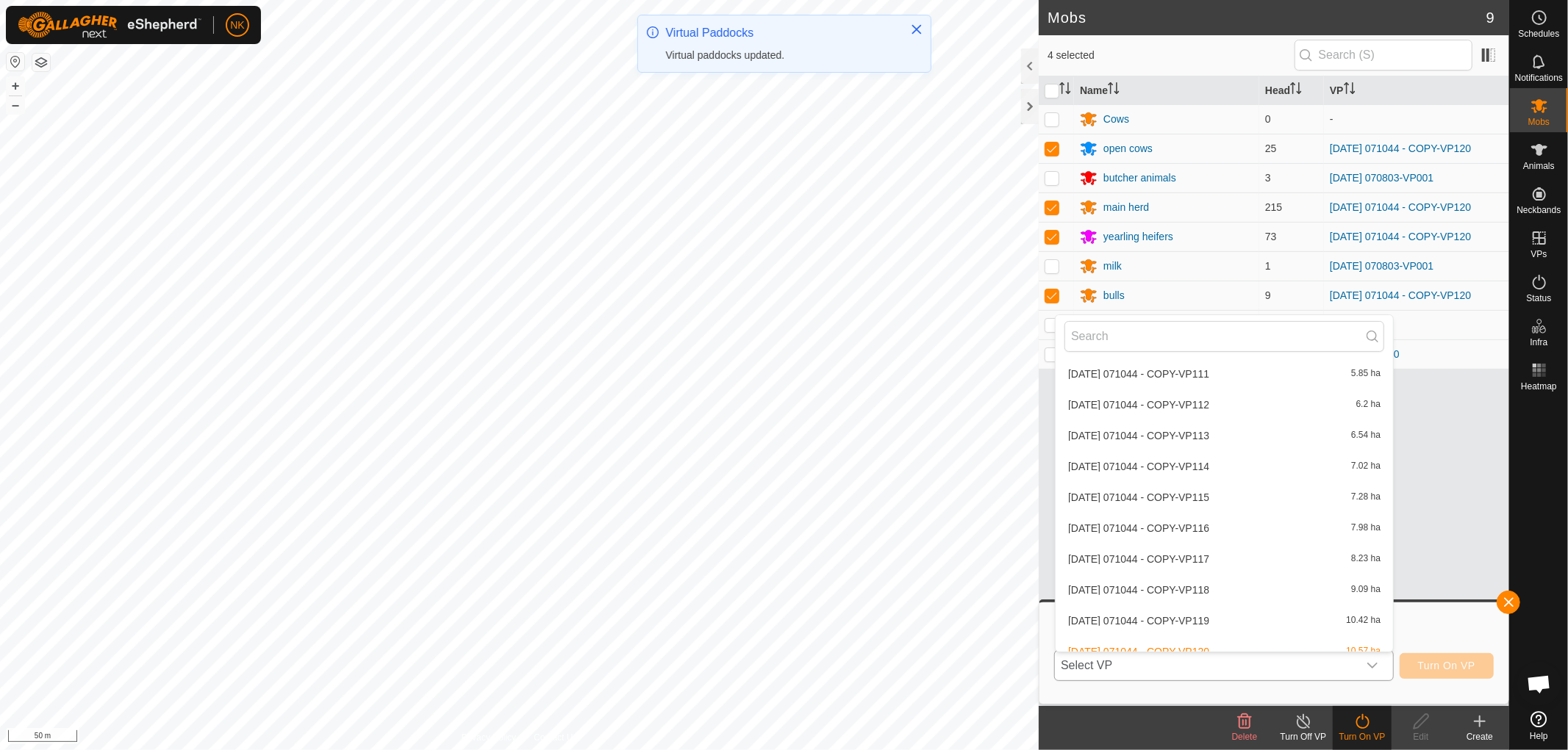
scroll to position [3728, 0]
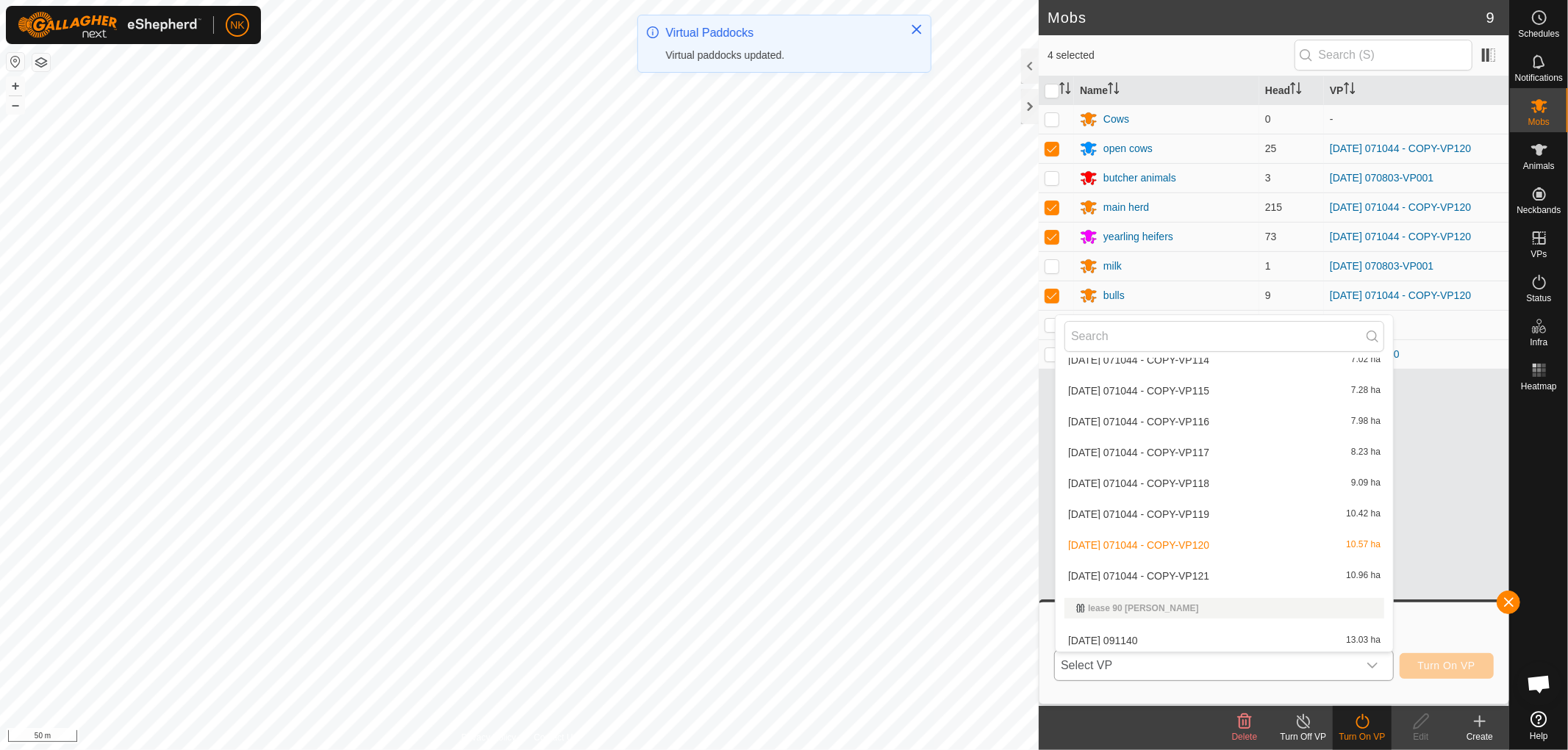
click at [1203, 567] on li "[DATE] 071044 - COPY-VP121 10.96 ha" at bounding box center [1224, 576] width 338 height 29
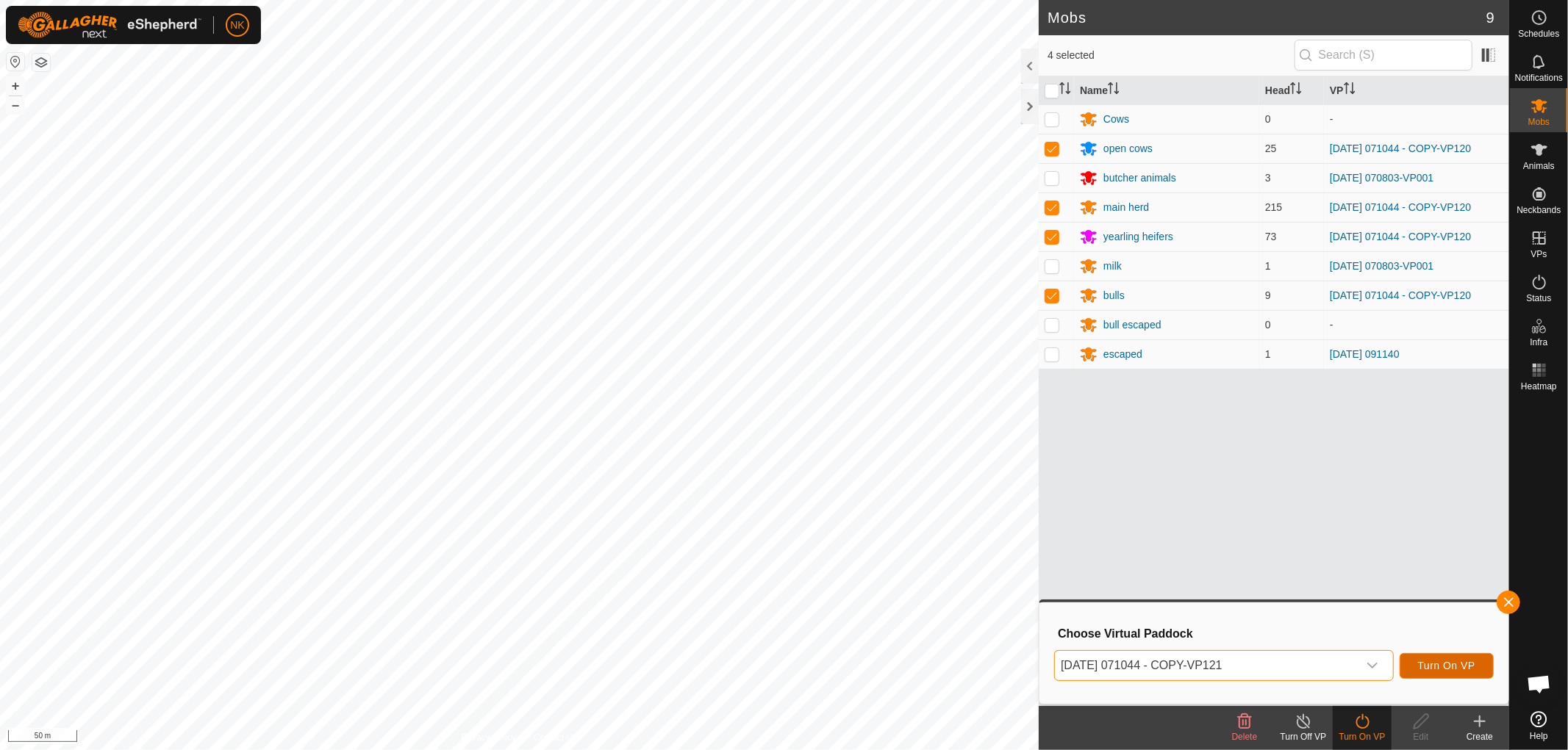
click at [1449, 667] on span "Turn On VP" at bounding box center [1447, 665] width 57 height 11
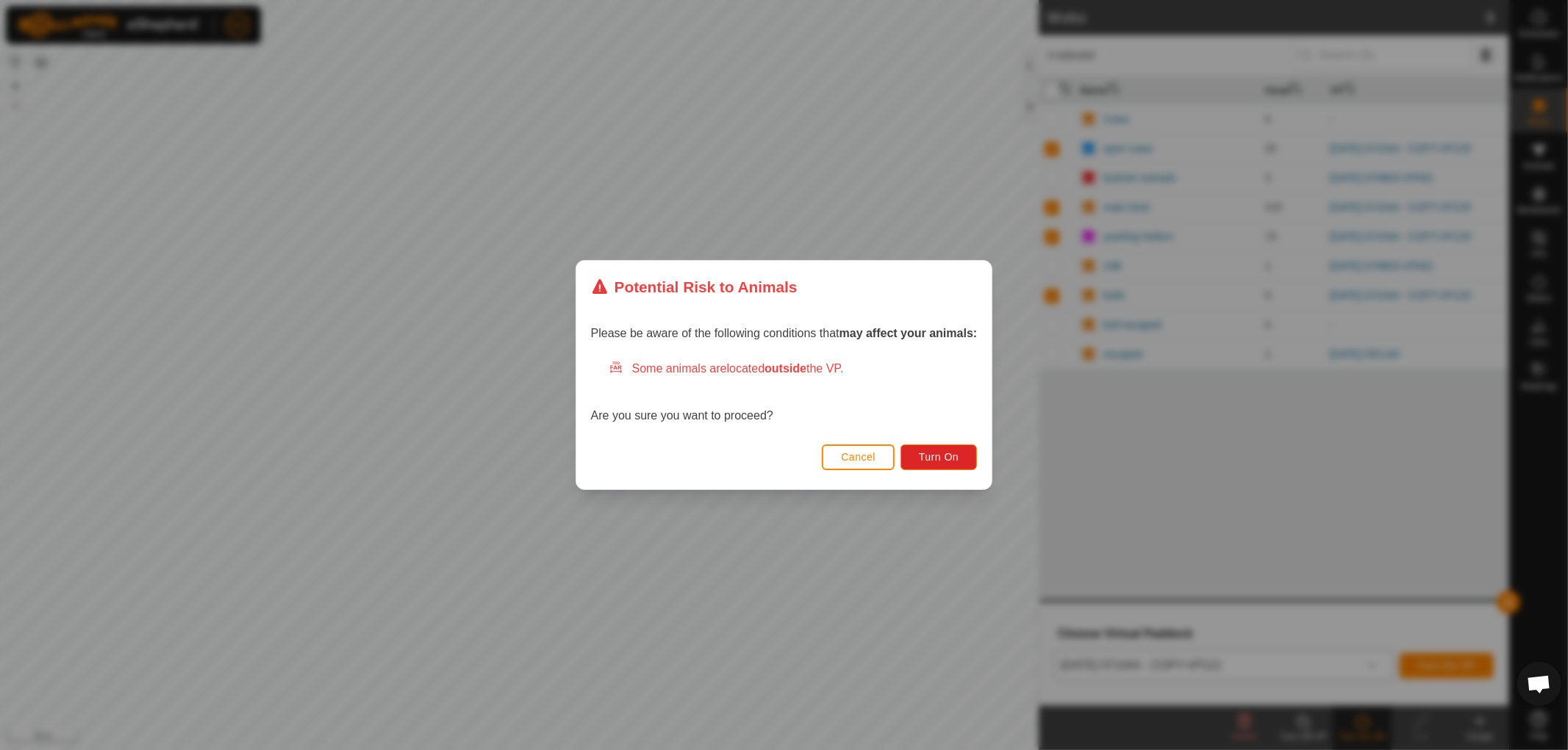
click at [932, 443] on div "Cancel Turn On" at bounding box center [784, 464] width 416 height 50
click at [932, 452] on span "Turn On" at bounding box center [938, 457] width 40 height 11
